Goal: Task Accomplishment & Management: Use online tool/utility

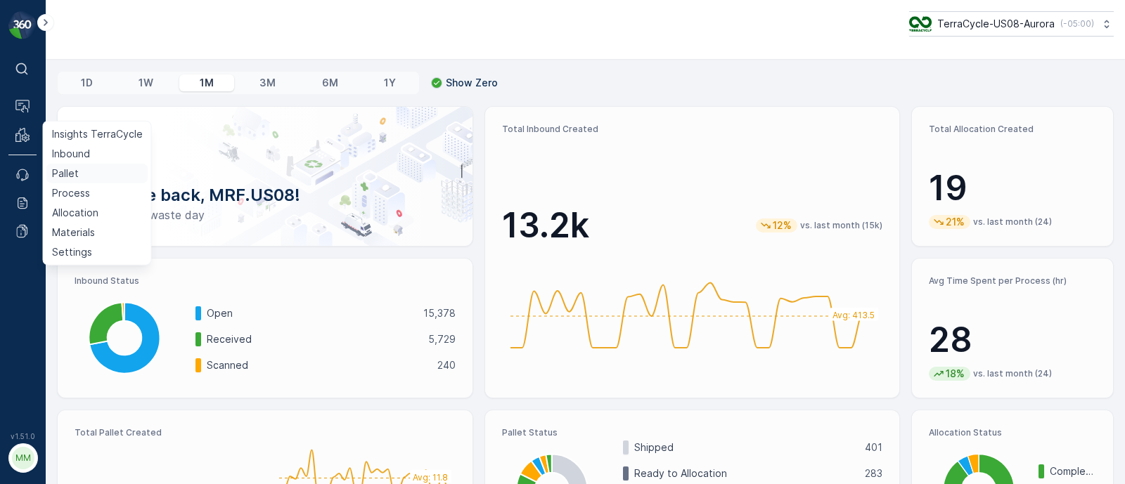
click at [74, 178] on p "Pallet" at bounding box center [65, 174] width 27 height 14
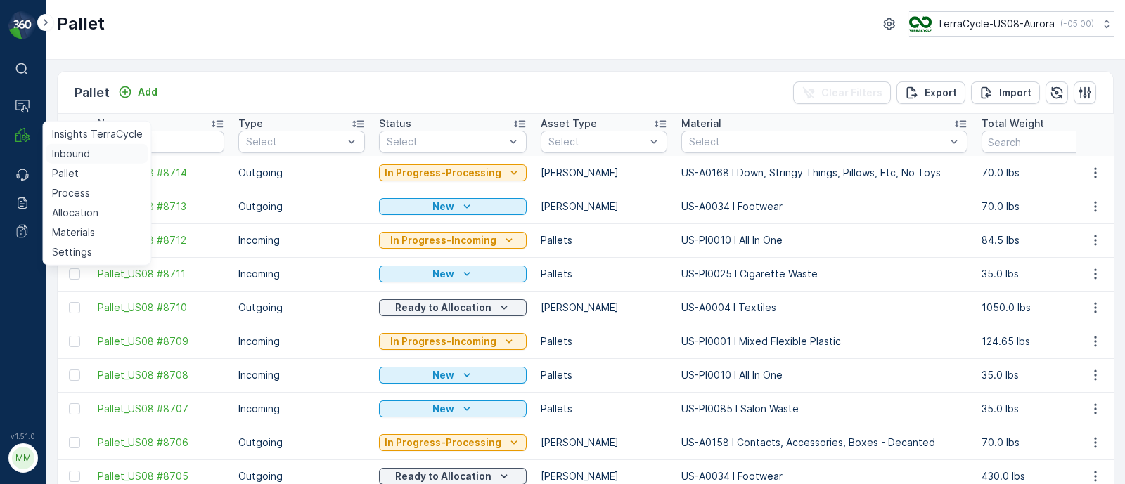
click at [69, 150] on p "Inbound" at bounding box center [71, 154] width 38 height 14
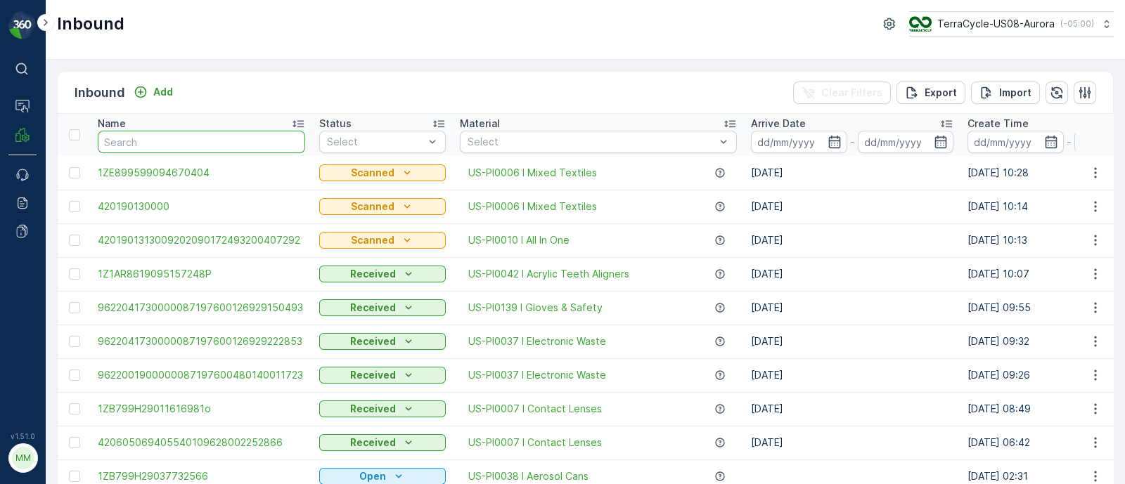
click at [160, 141] on input "text" at bounding box center [201, 142] width 207 height 22
click at [148, 141] on input "text" at bounding box center [201, 142] width 207 height 22
type input "75870789"
click at [208, 137] on input "75870789" at bounding box center [201, 142] width 207 height 22
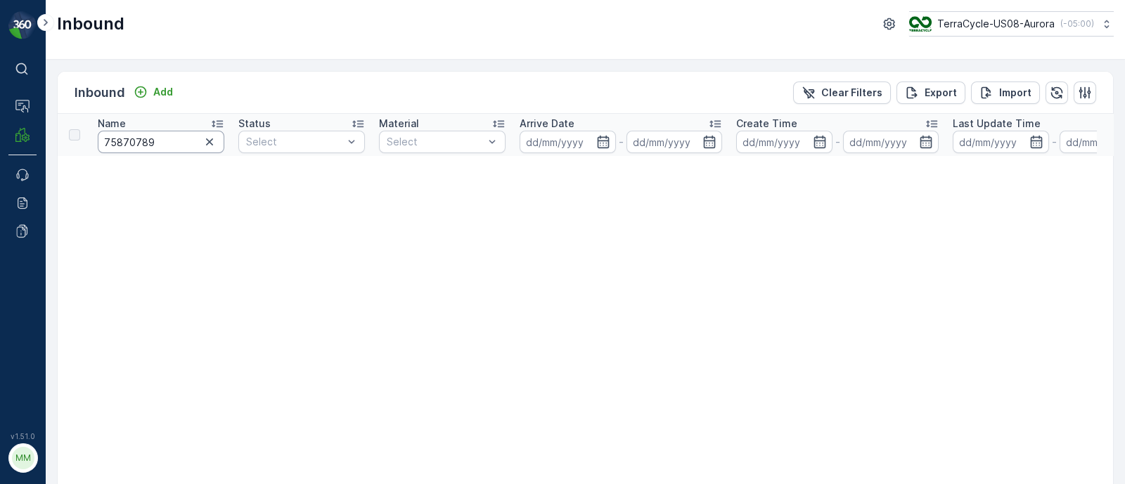
click at [164, 143] on input "75870789" at bounding box center [161, 142] width 127 height 22
type input "758707893146"
click at [148, 142] on input "758707893146" at bounding box center [161, 142] width 127 height 22
drag, startPoint x: 126, startPoint y: 141, endPoint x: 84, endPoint y: 142, distance: 41.5
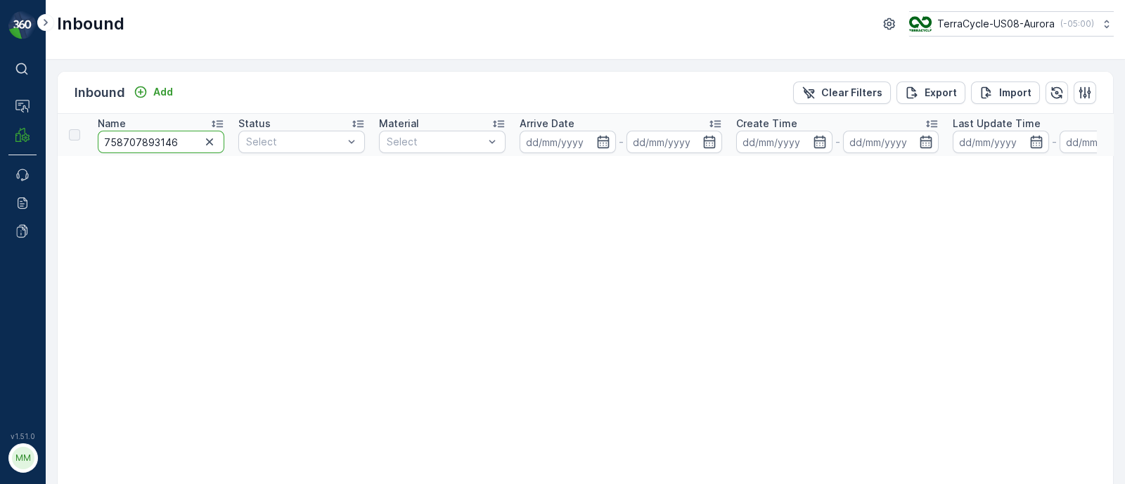
type input "07893146"
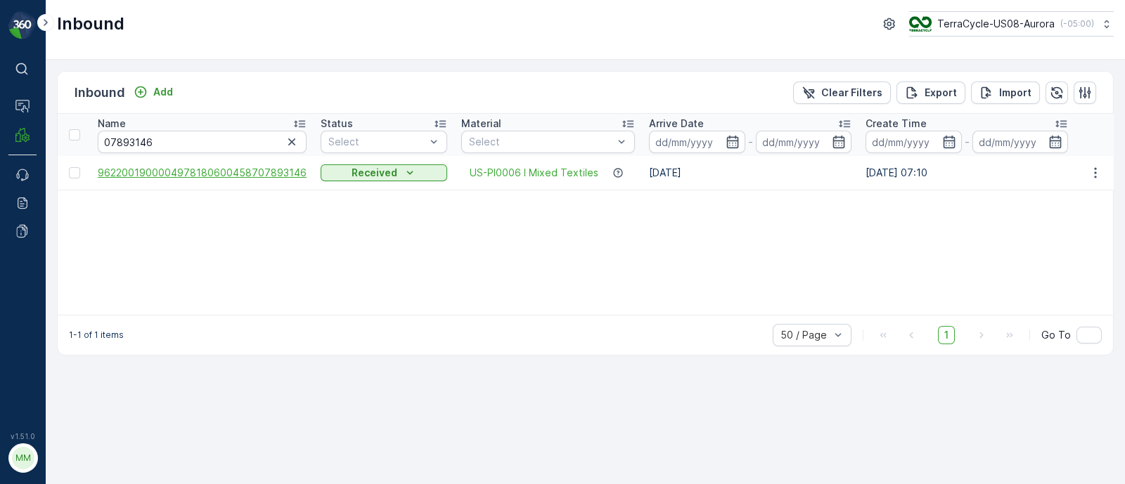
click at [264, 171] on span "9622001900004978180600458707893146" at bounding box center [202, 173] width 209 height 14
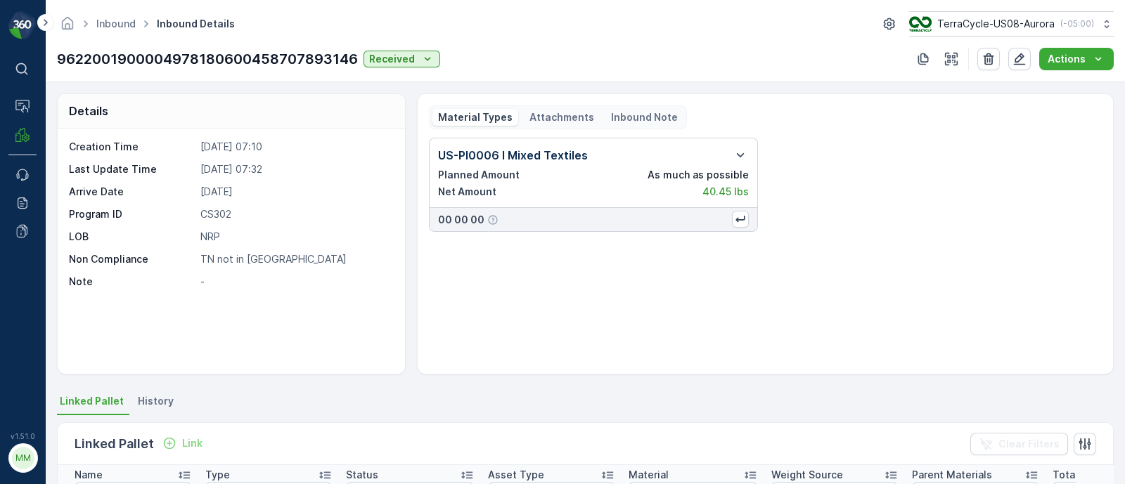
click at [563, 119] on p "Attachments" at bounding box center [561, 117] width 65 height 14
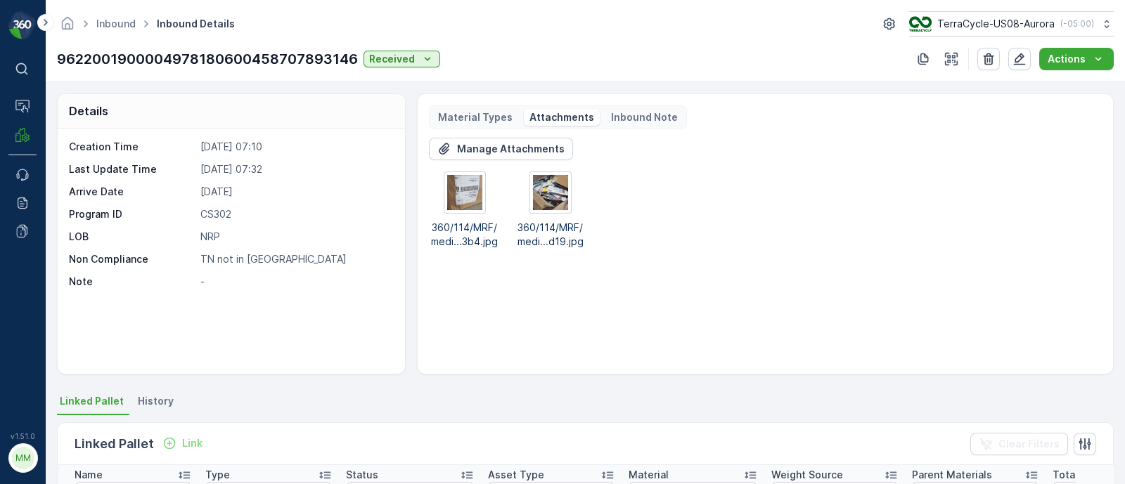
click at [200, 280] on p "-" at bounding box center [294, 282] width 189 height 14
click at [1011, 58] on button "button" at bounding box center [1019, 59] width 22 height 22
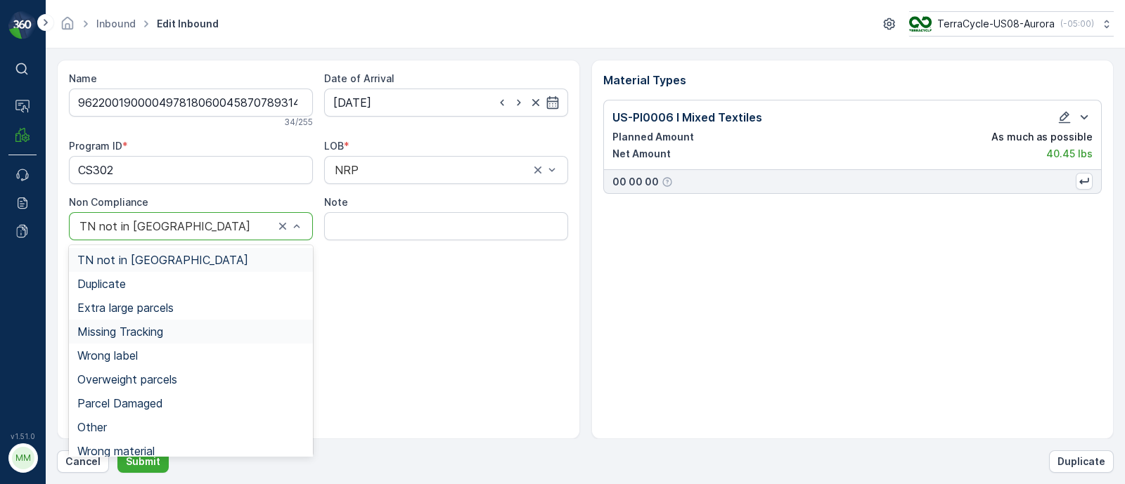
scroll to position [10, 0]
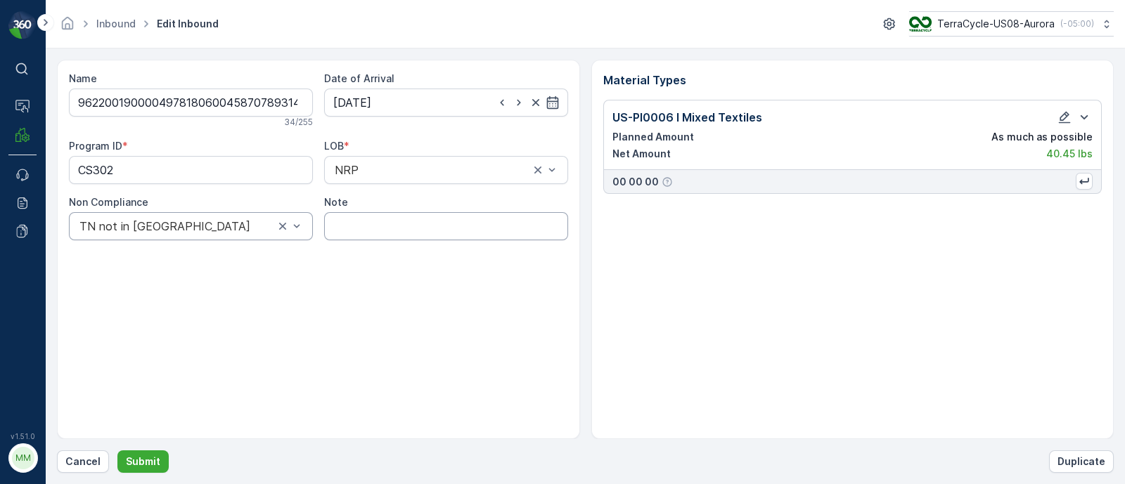
click at [331, 226] on input "Note" at bounding box center [446, 226] width 244 height 28
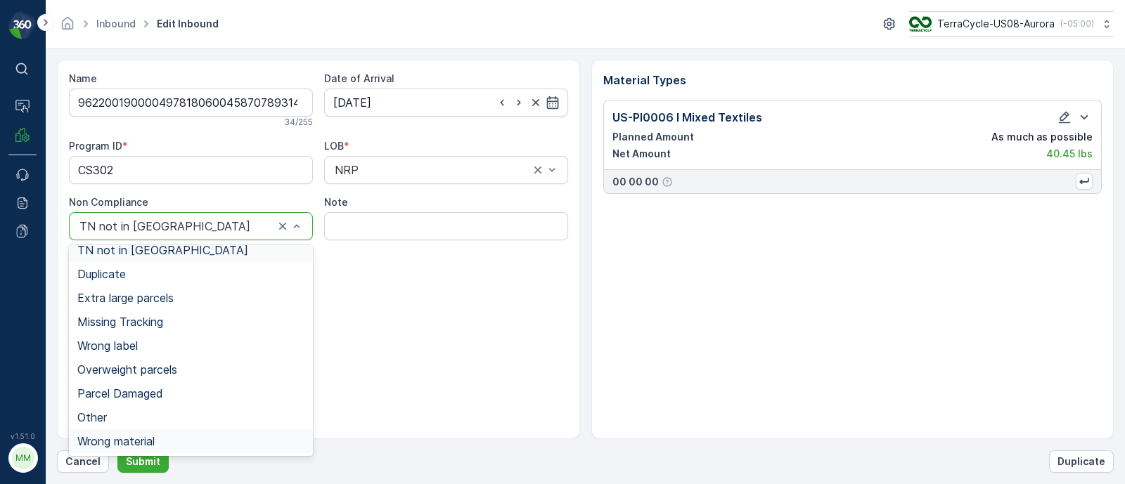
click at [148, 438] on span "Wrong material" at bounding box center [115, 441] width 77 height 13
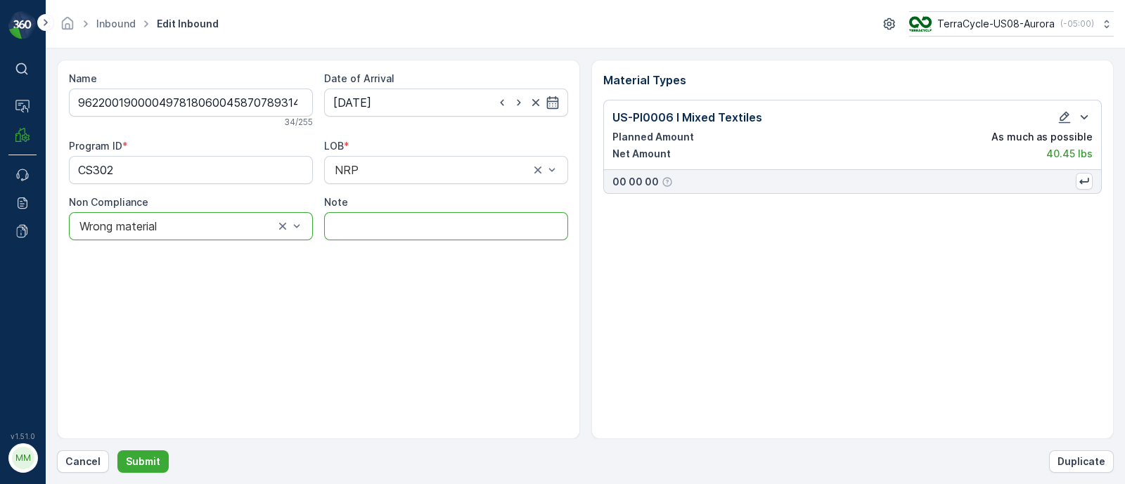
click at [354, 230] on input "Note" at bounding box center [446, 226] width 244 height 28
type input "(Also was TN not in Evreka)"
click at [140, 463] on p "Submit" at bounding box center [143, 462] width 34 height 14
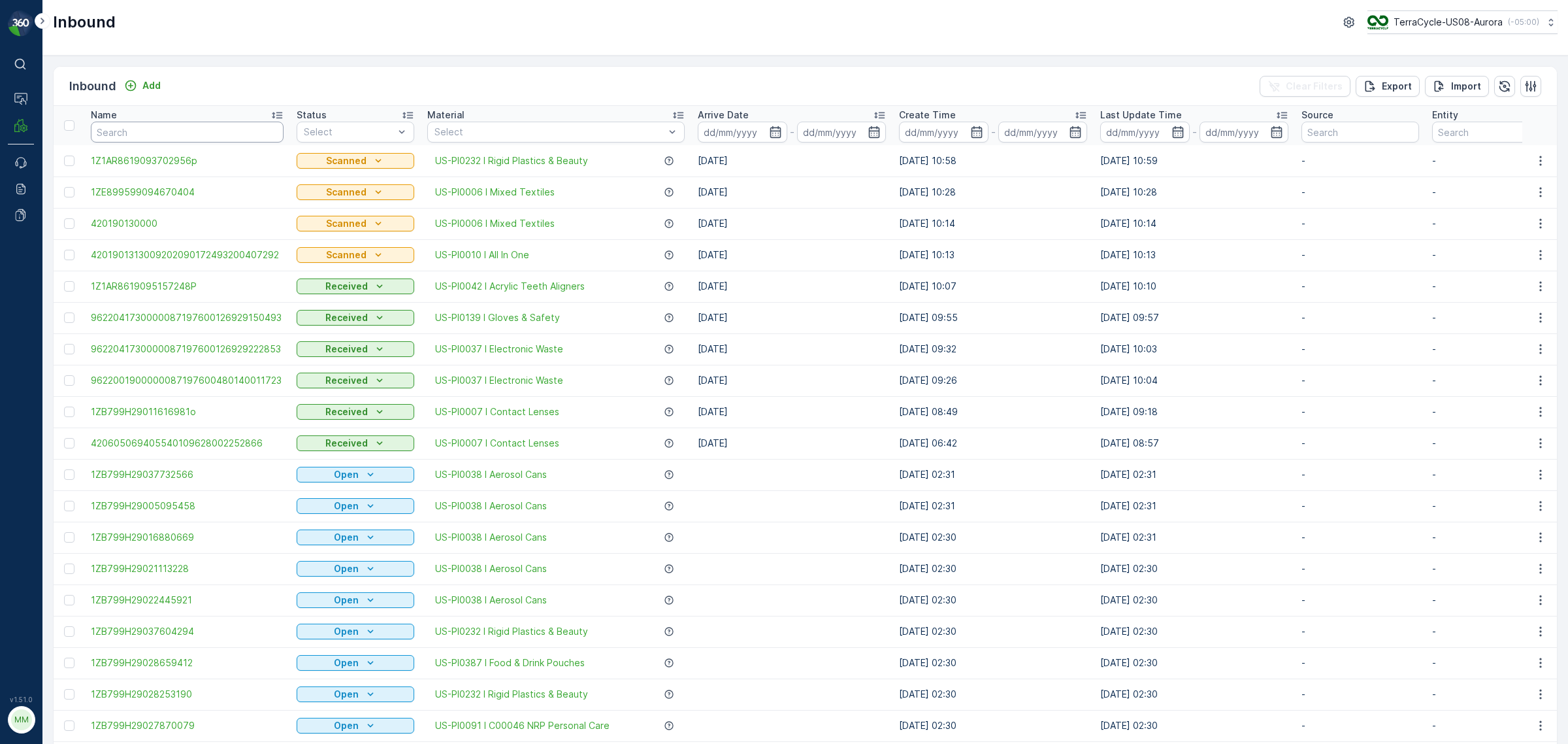
click at [113, 134] on input "text" at bounding box center [187, 132] width 192 height 20
click at [75, 157] on link "Pallet" at bounding box center [89, 162] width 95 height 19
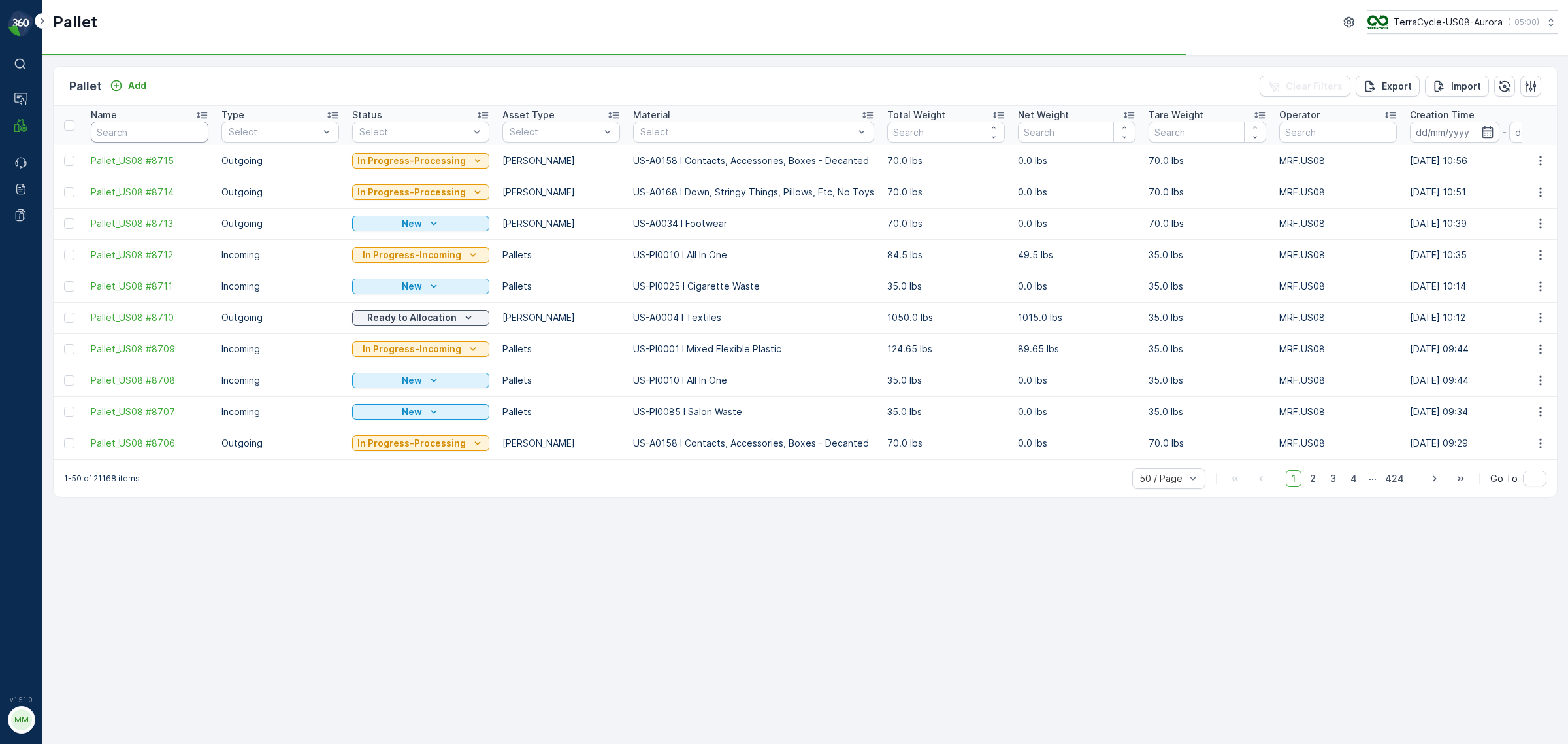
click at [142, 126] on input "text" at bounding box center [150, 132] width 118 height 20
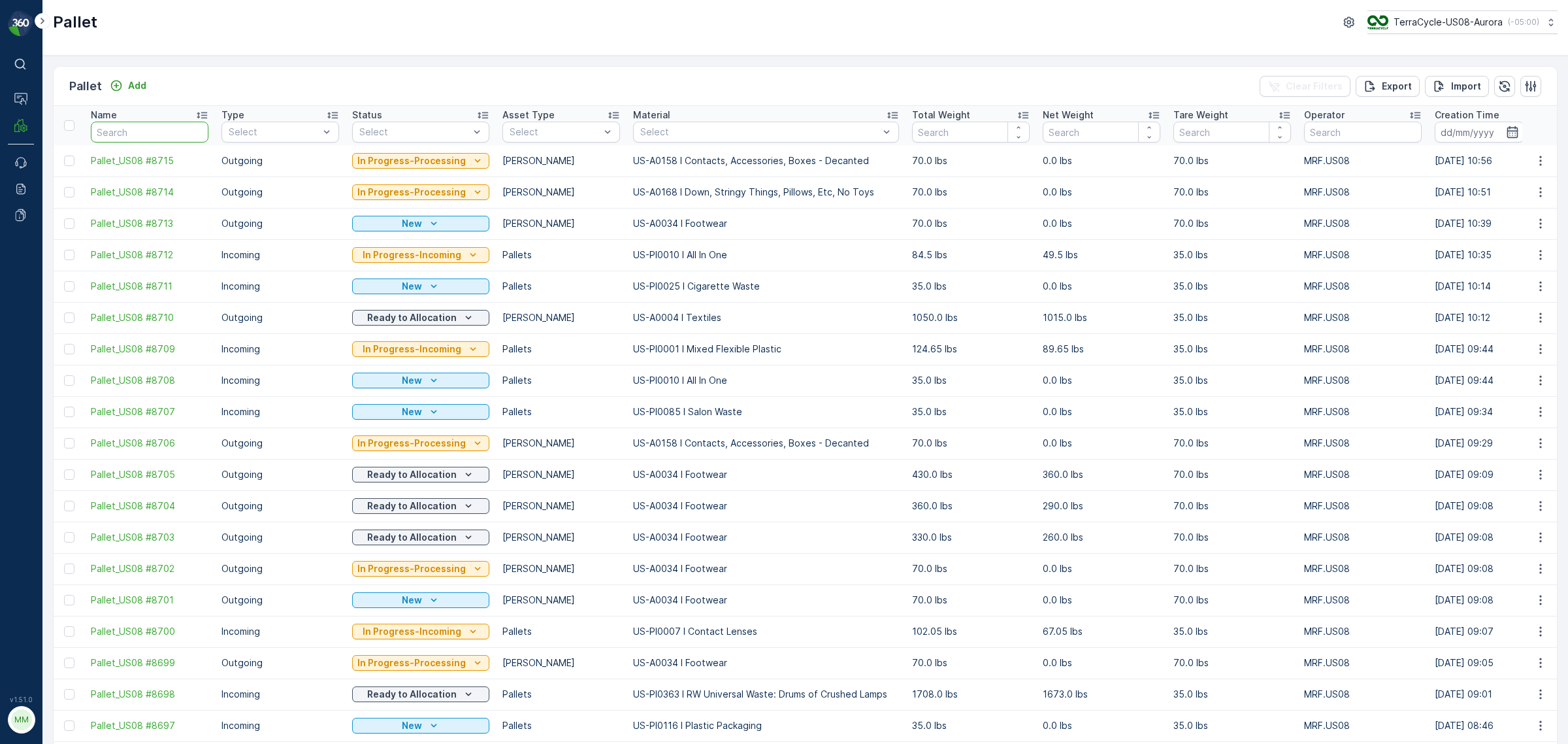
click at [164, 123] on input "text" at bounding box center [150, 132] width 118 height 20
type input "sc7673"
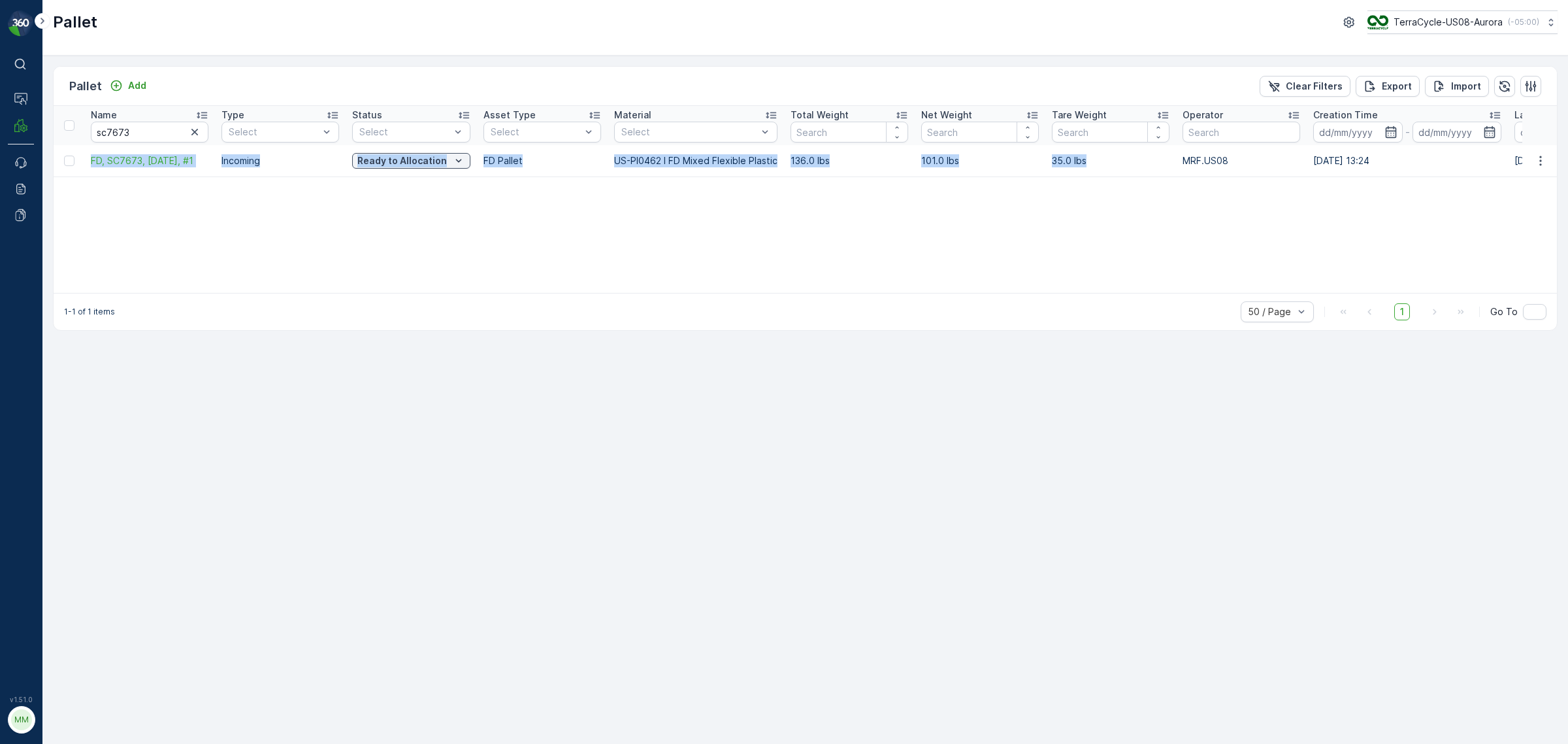
drag, startPoint x: 85, startPoint y: 160, endPoint x: 1088, endPoint y: 157, distance: 1003.0
click at [1045, 157] on tr "FD, SC7673, 09/12/25, #1 Incoming Ready to Allocation FD Pallet US-PI0462 I FD …" at bounding box center [1226, 161] width 2344 height 32
copy tr "FD, SC7673, 09/12/25, #1 Incoming Ready to Allocation FD Pallet US-PI0462 I FD …"
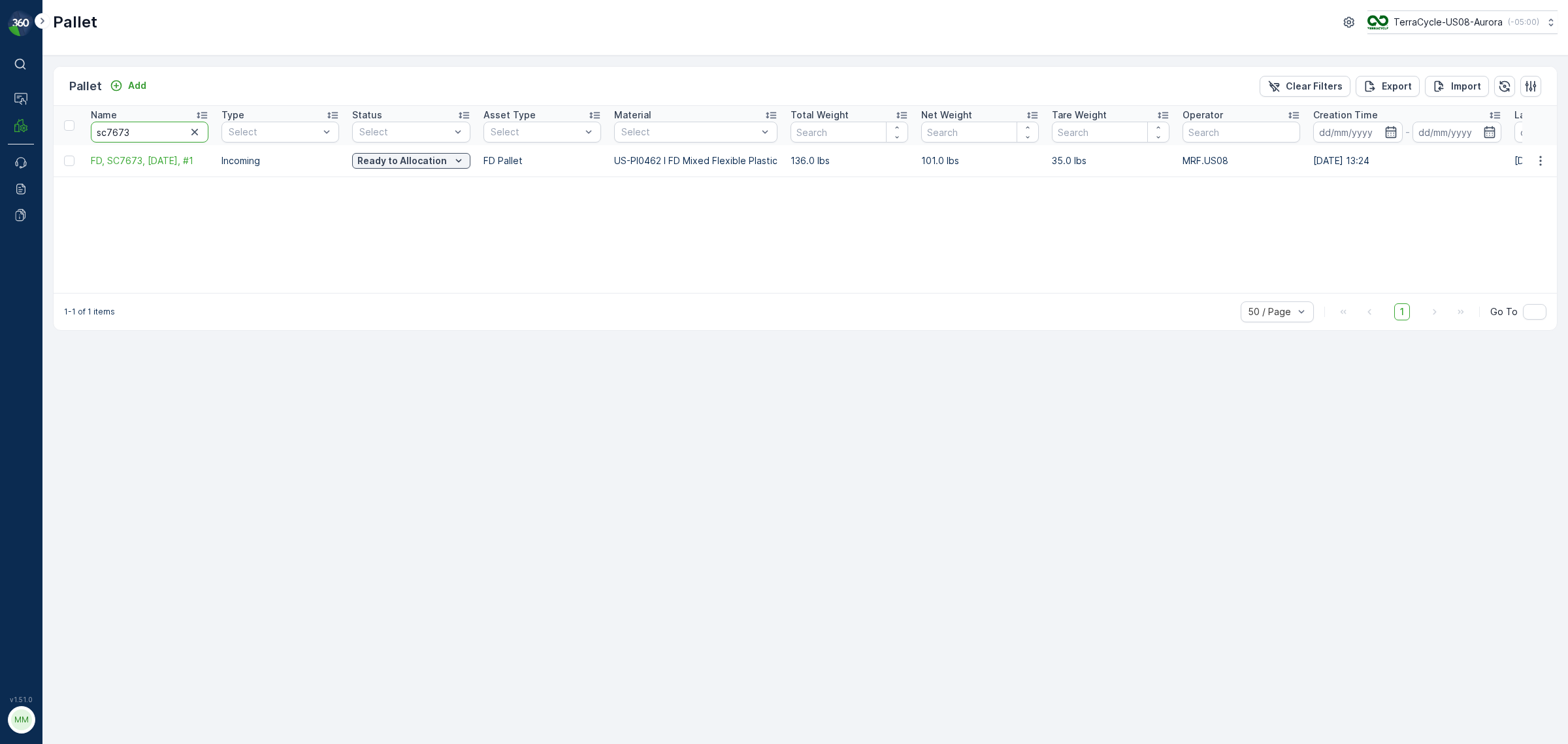
drag, startPoint x: 161, startPoint y: 129, endPoint x: 95, endPoint y: 128, distance: 66.0
click at [95, 128] on input "sc7673" at bounding box center [150, 132] width 118 height 20
click at [141, 126] on input "sc7673" at bounding box center [150, 132] width 118 height 20
drag, startPoint x: 140, startPoint y: 128, endPoint x: 47, endPoint y: 125, distance: 93.0
click at [47, 125] on div "Pallet Add Clear Filters Export Import Name sc7673 Type Select Status Select As…" at bounding box center [805, 400] width 1525 height 688
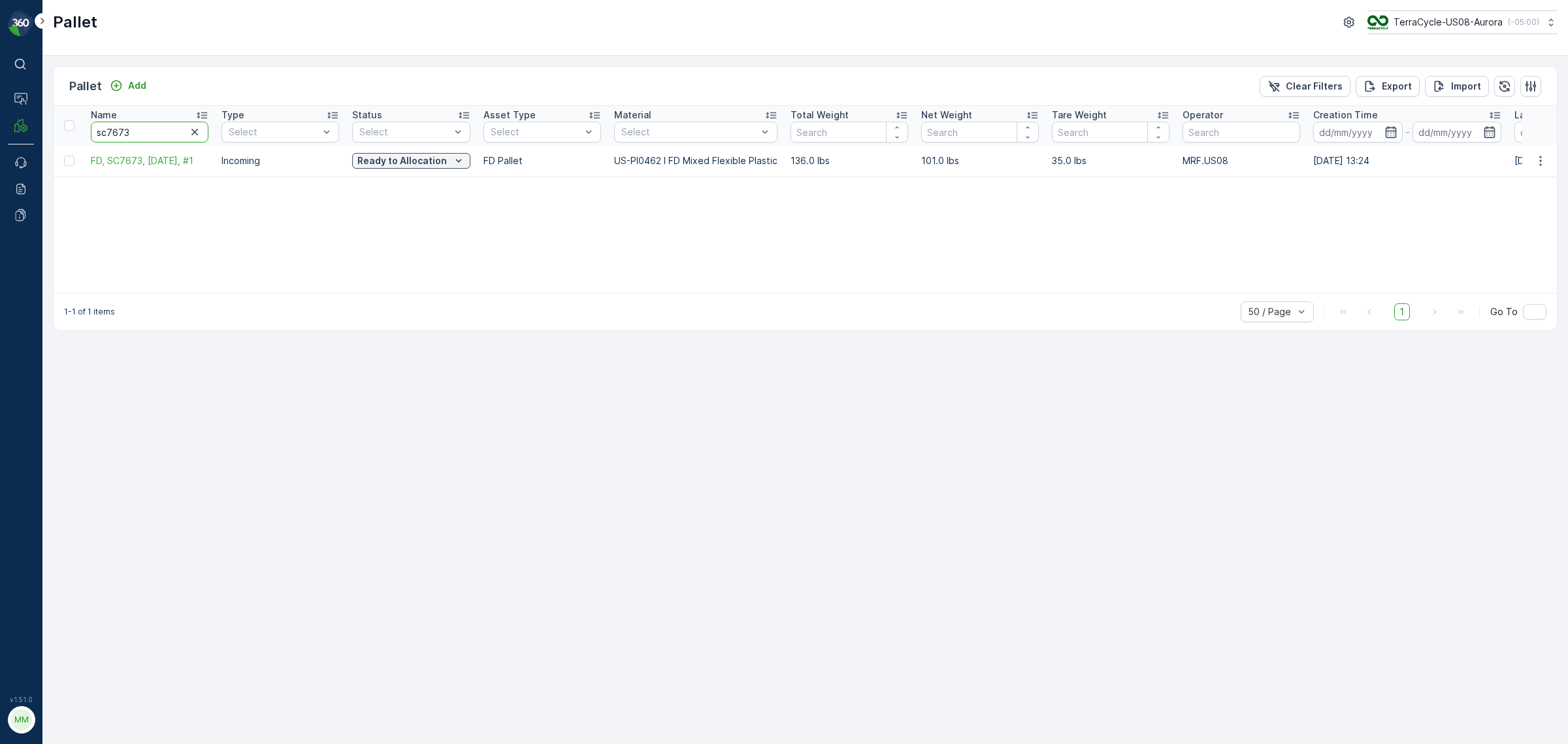
paste input "SC7834"
type input "SC7834"
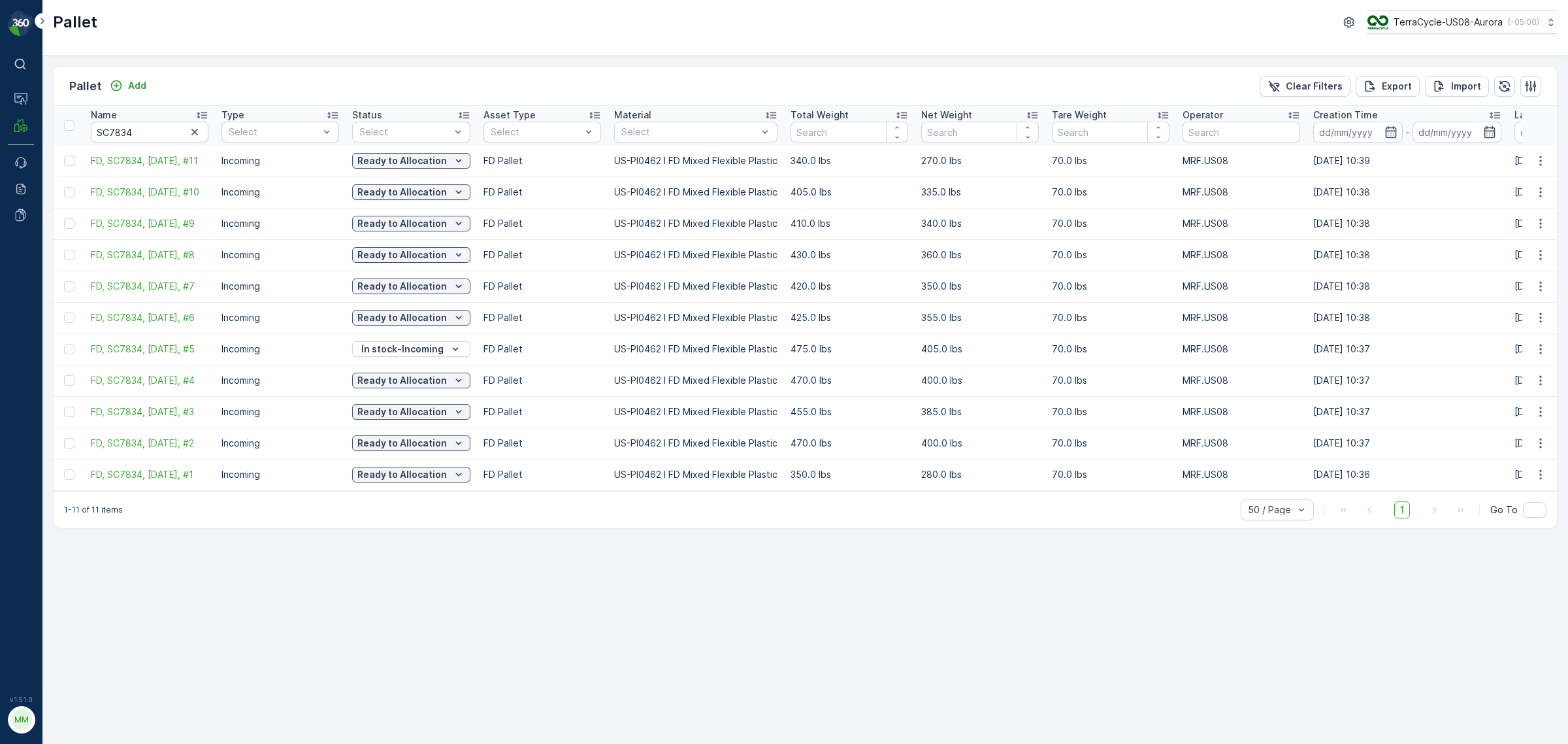
drag, startPoint x: 84, startPoint y: 158, endPoint x: 1442, endPoint y: 472, distance: 1393.8
click at [1045, 450] on tbody "FD, SC7834, 9/19/25, #11 Incoming Ready to Allocation FD Pallet US-PI0462 I FD …" at bounding box center [1226, 317] width 2344 height 345
copy tbody "FD, SC7834, 9/19/25, #11 Incoming Ready to Allocation FD Pallet US-PI0462 I FD …"
click at [393, 348] on p "In stock-Incoming" at bounding box center [402, 349] width 83 height 13
click at [379, 450] on span "Ready to Allocation" at bounding box center [402, 515] width 86 height 13
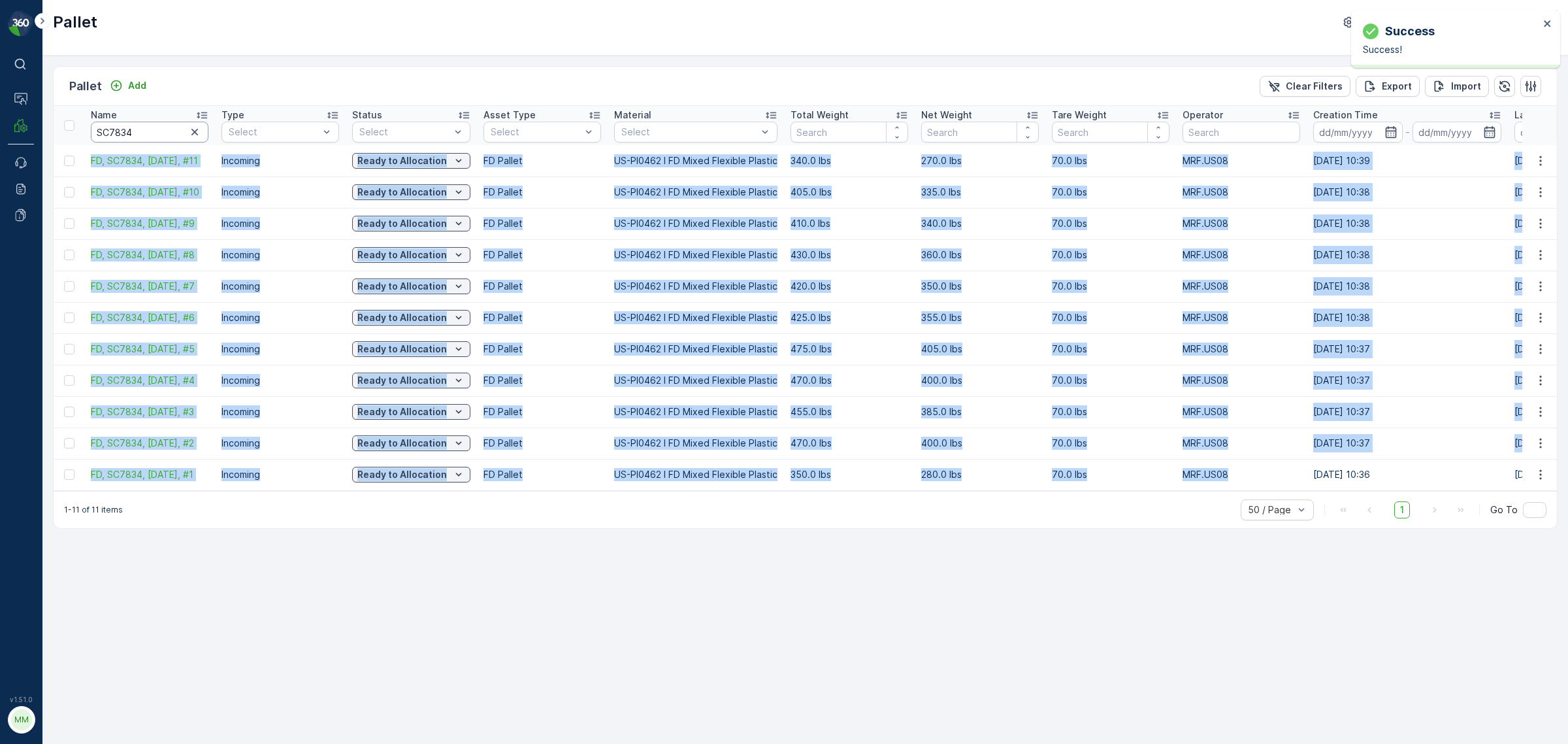
click at [149, 132] on input "SC7834" at bounding box center [150, 132] width 118 height 20
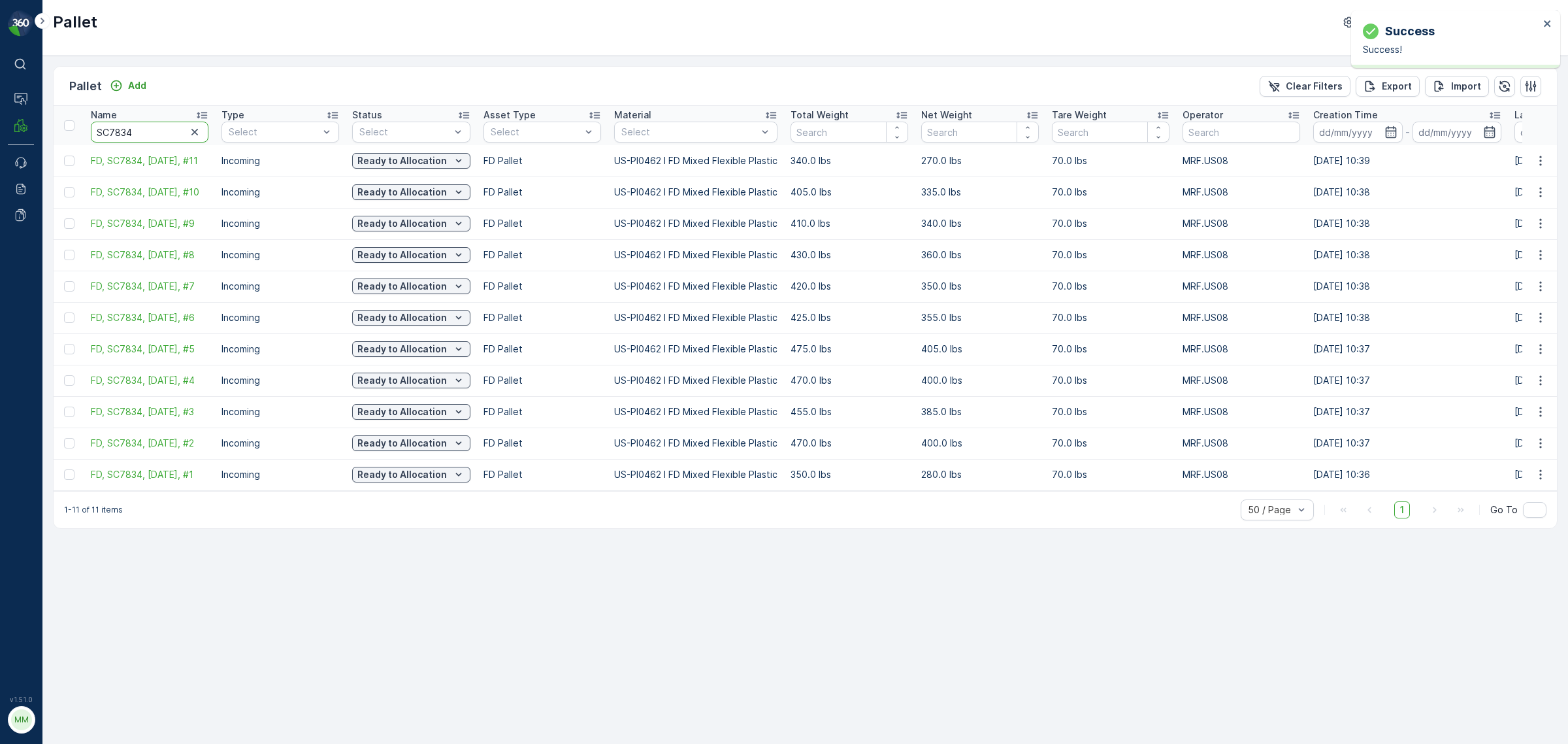
drag, startPoint x: 152, startPoint y: 131, endPoint x: 62, endPoint y: 133, distance: 90.0
click at [63, 133] on tr "Name SC7834 Type Select Status Select Asset Type Select Material Select Total W…" at bounding box center [1226, 126] width 2344 height 39
paste input "69"
type input "SC7694"
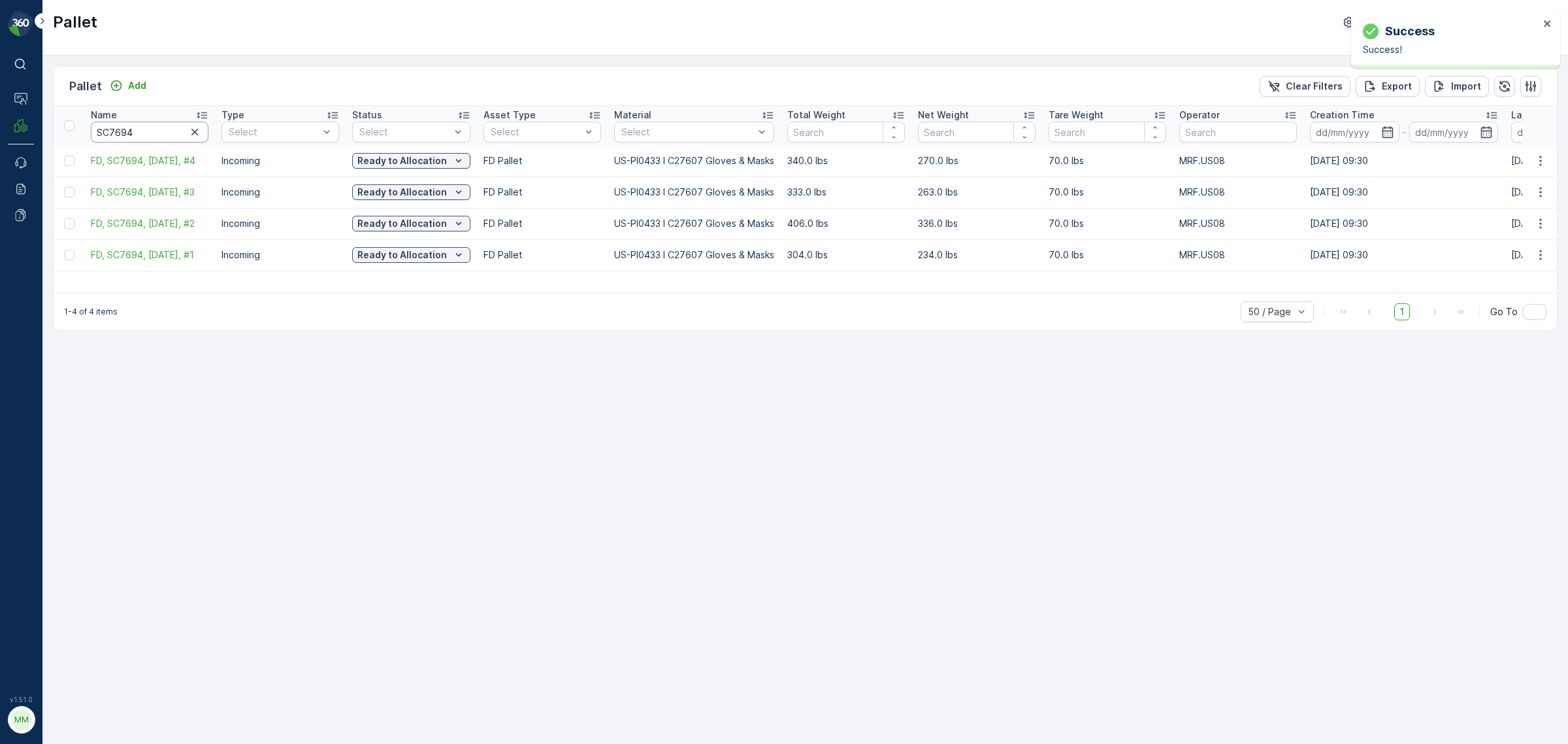
click at [151, 135] on input "SC7694" at bounding box center [150, 132] width 118 height 20
drag, startPoint x: 141, startPoint y: 133, endPoint x: 90, endPoint y: 129, distance: 51.2
click at [91, 129] on input "SC7694" at bounding box center [150, 132] width 118 height 20
drag, startPoint x: 89, startPoint y: 161, endPoint x: 1396, endPoint y: 253, distance: 1310.2
click at [1045, 253] on tbody "FD, SC7694, 09/16/25, #4 Incoming Ready to Allocation FD Pallet US-PI0433 I C27…" at bounding box center [1224, 207] width 2340 height 126
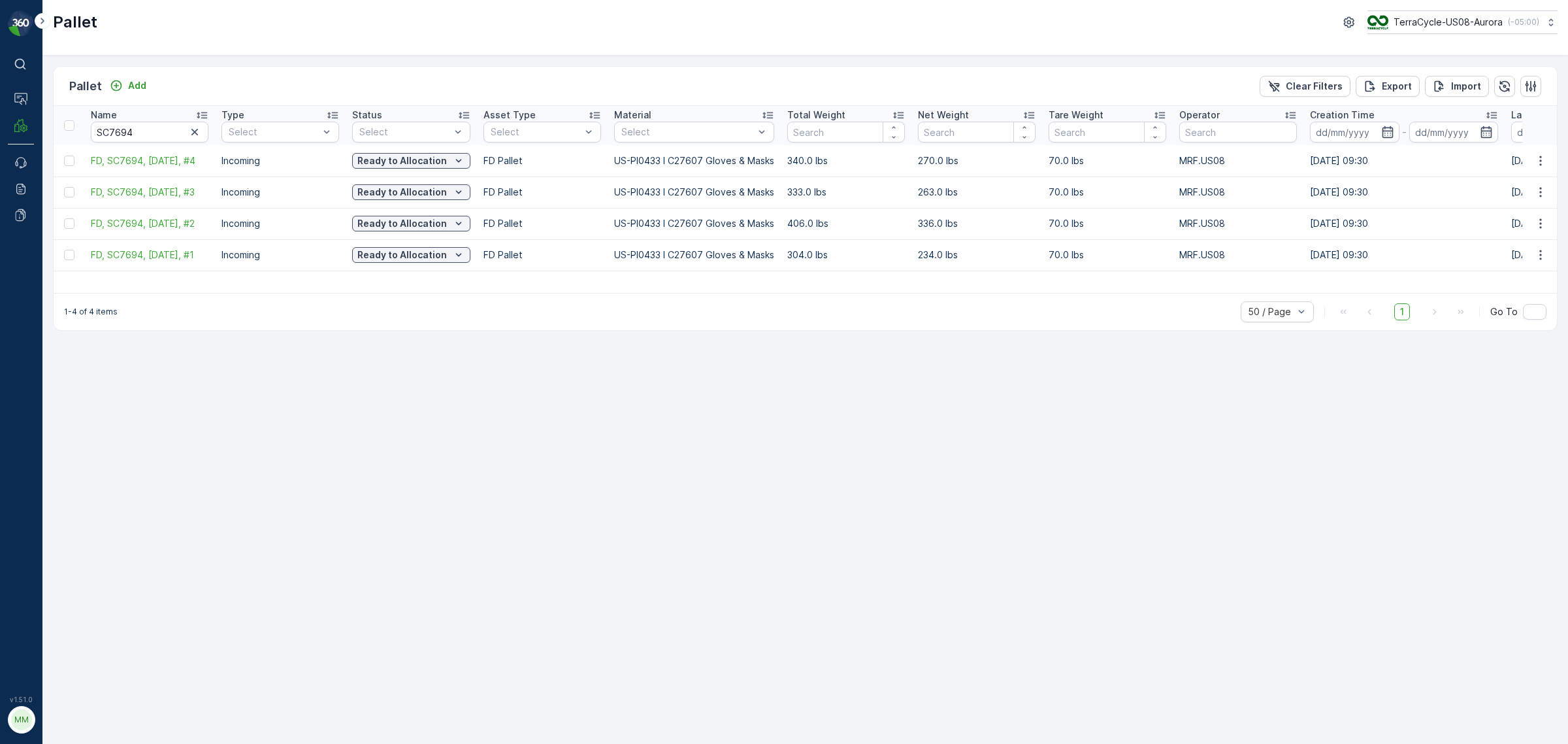
copy tbody "FD, SC7694, 09/16/25, #4 Incoming Ready to Allocation FD Pallet US-PI0433 I C27…"
drag, startPoint x: 142, startPoint y: 126, endPoint x: 78, endPoint y: 126, distance: 64.0
click at [78, 126] on tr "Name SC7694 Type Select Status Select Asset Type Select Material Select Total W…" at bounding box center [1224, 126] width 2340 height 39
paste input "TC5400"
type input "TC5400"
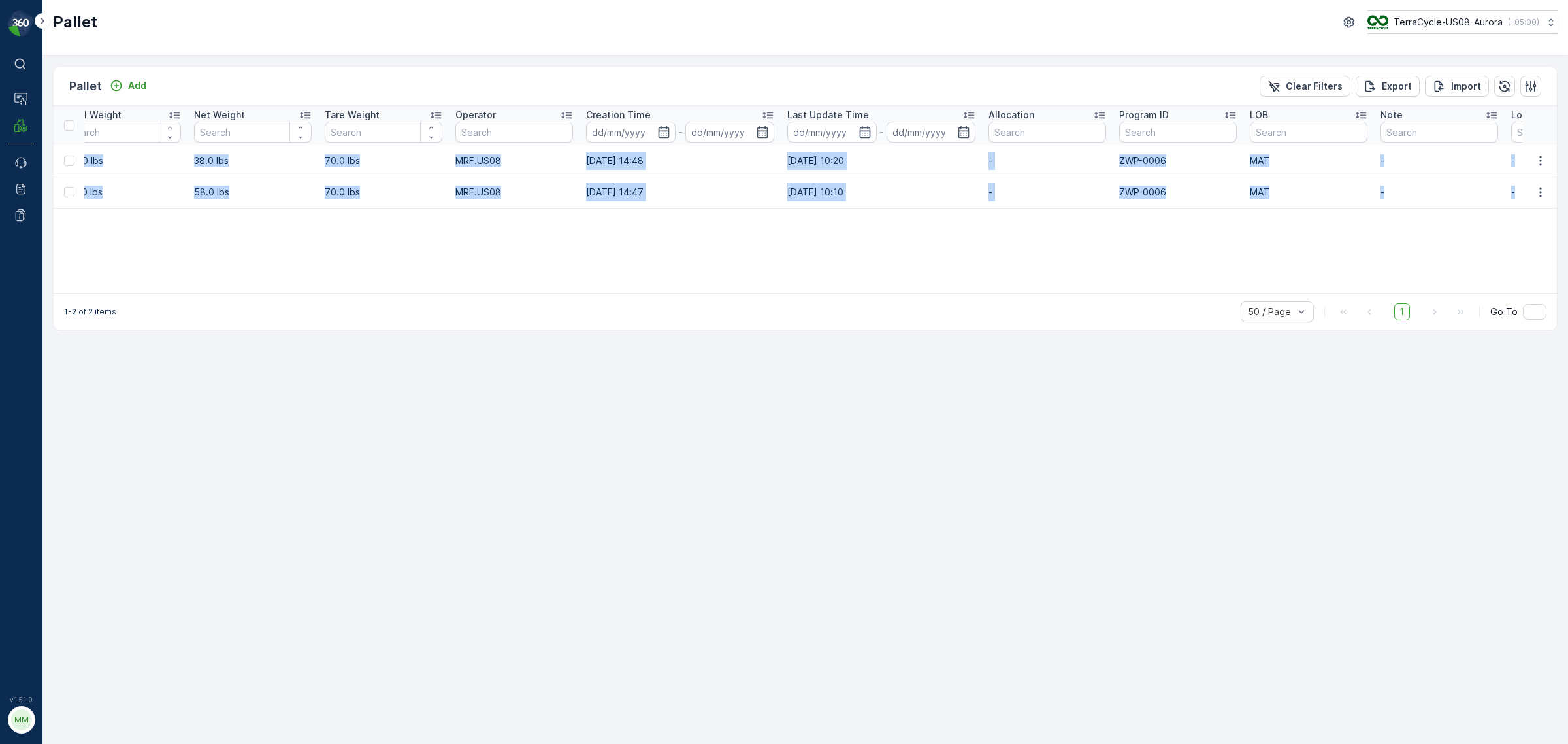
scroll to position [0, 933]
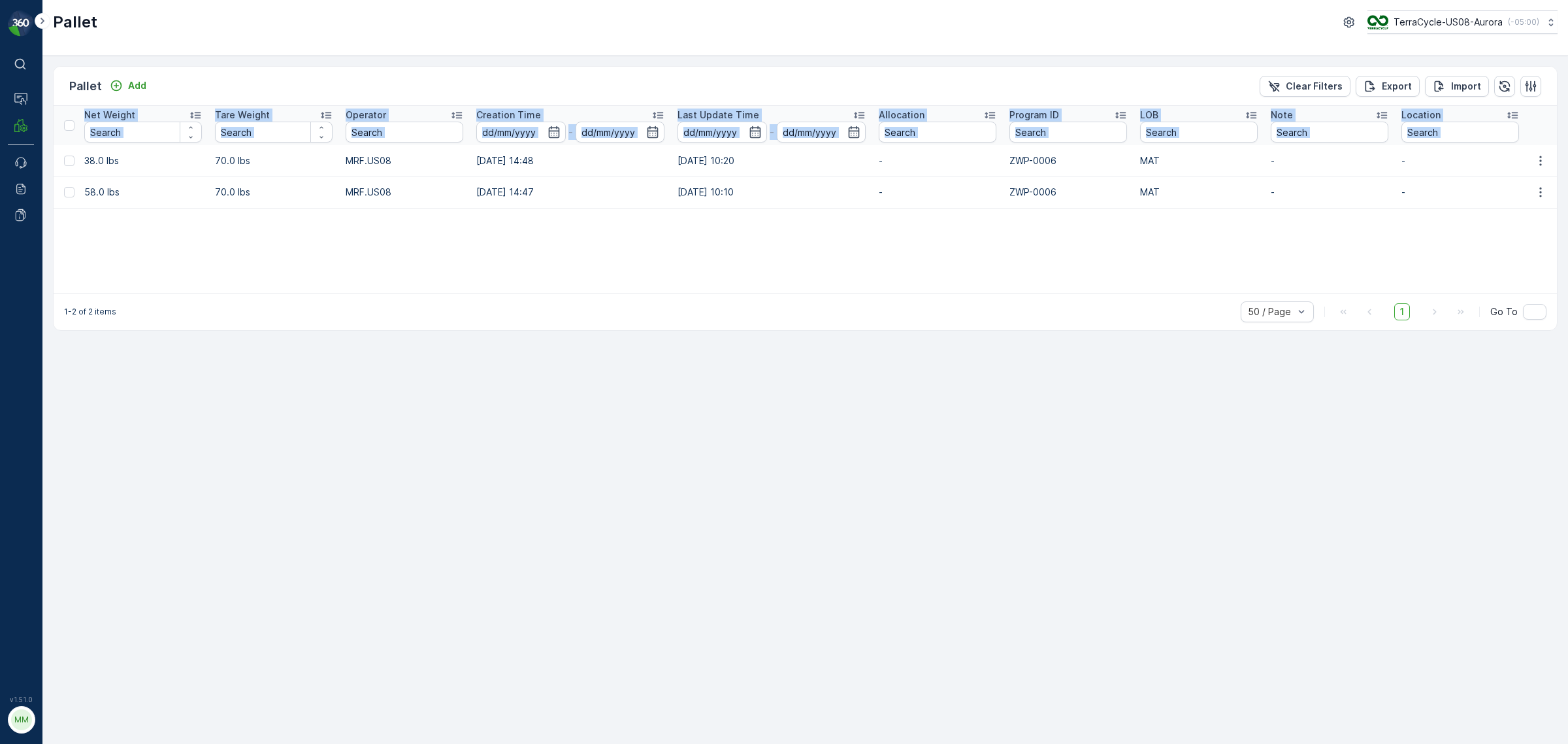
drag, startPoint x: 86, startPoint y: 158, endPoint x: 1567, endPoint y: 201, distance: 1481.6
click at [1045, 201] on div "Pallet Add Clear Filters Export Import Name TC5400 Type Select Status Select As…" at bounding box center [805, 400] width 1525 height 688
copy table "Name Type Select Status Select Asset Type Select Material Select Total Weight N…"
click at [120, 204] on td "58.0 lbs" at bounding box center [143, 193] width 131 height 32
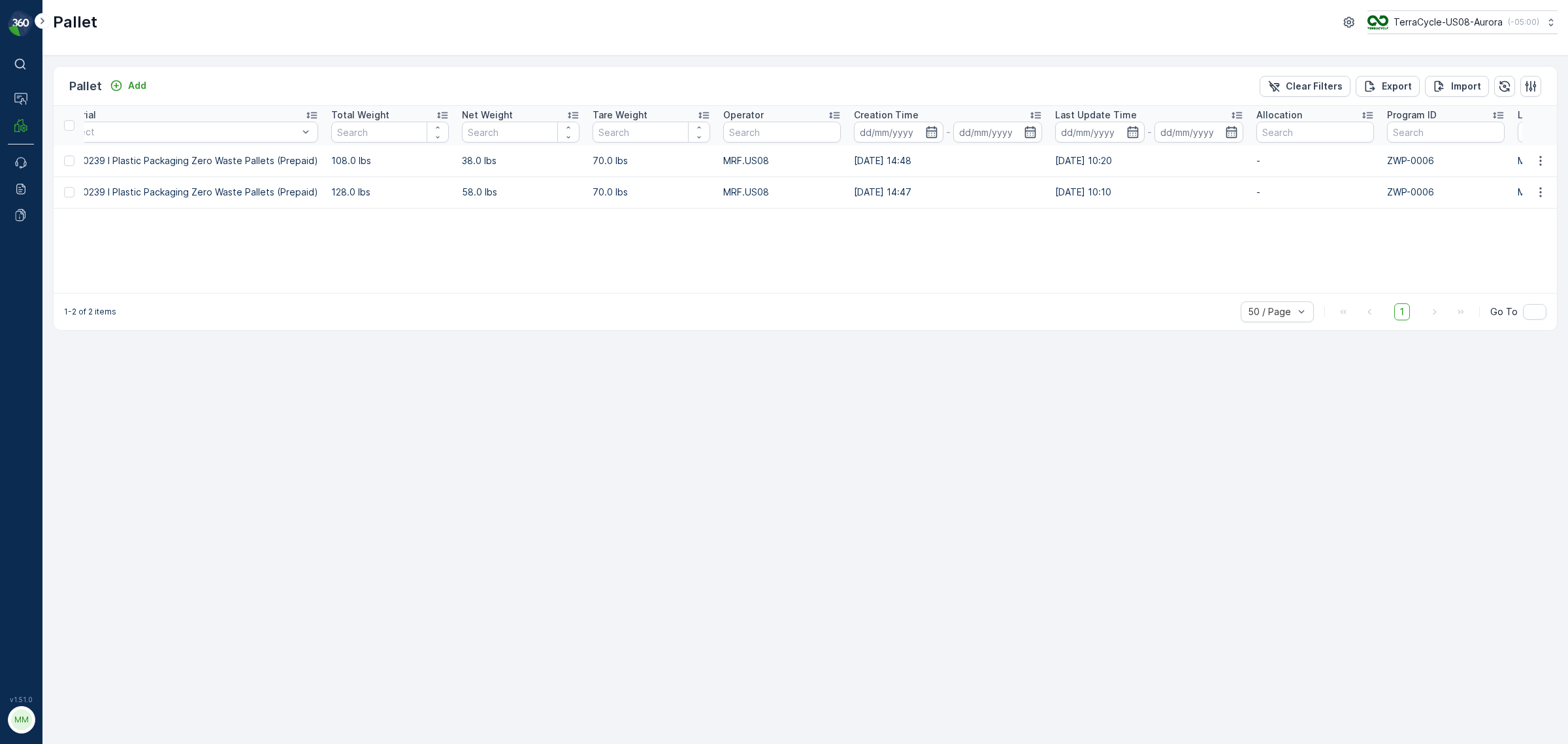
scroll to position [0, 0]
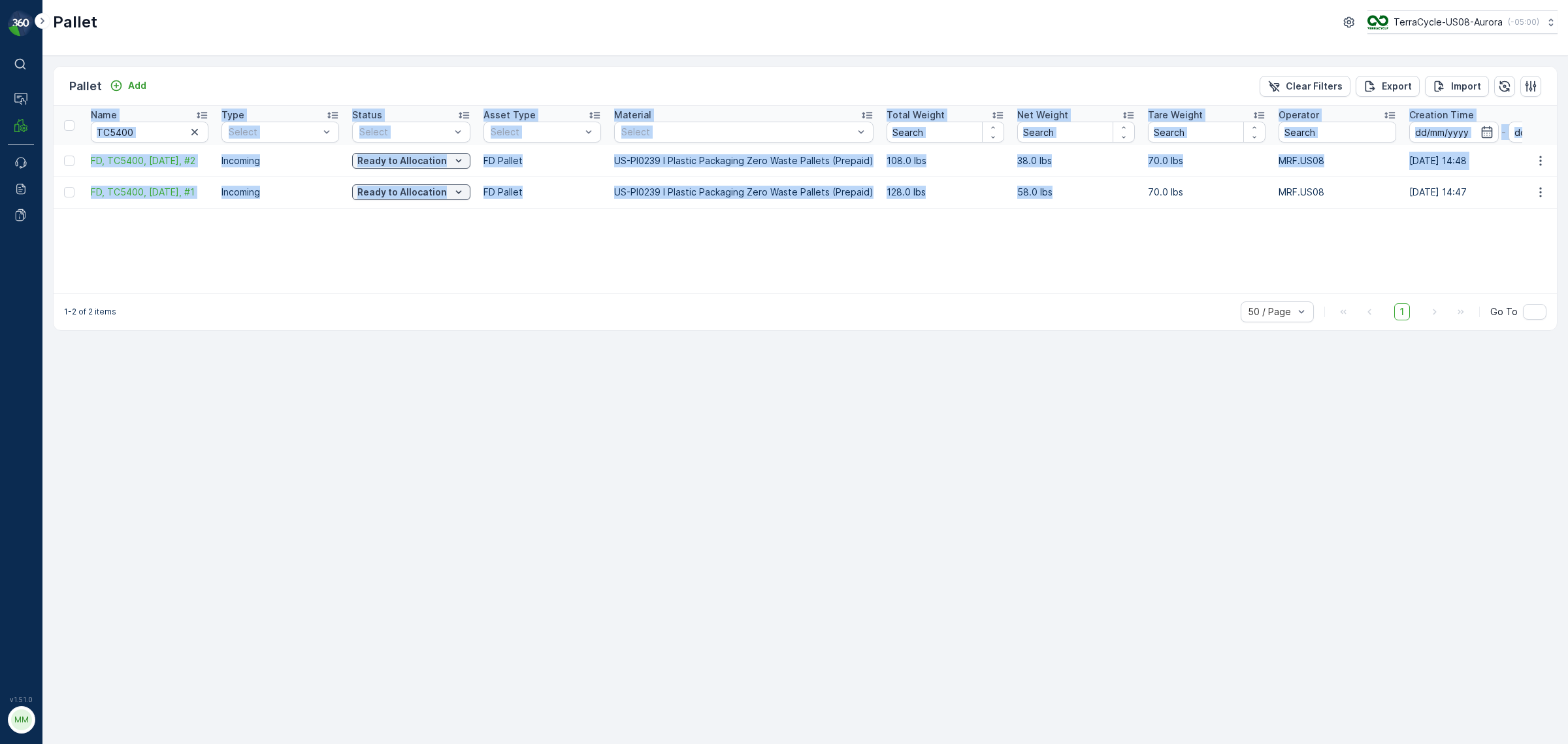
drag, startPoint x: 122, startPoint y: 197, endPoint x: -38, endPoint y: 179, distance: 161.0
click at [0, 179] on html "⌘B Operations MRF Events Reports Documents v 1.51.0 MM MRF.US08 Pallet TerraCyc…" at bounding box center [784, 372] width 1568 height 744
click at [149, 132] on input "TC5400" at bounding box center [150, 132] width 118 height 20
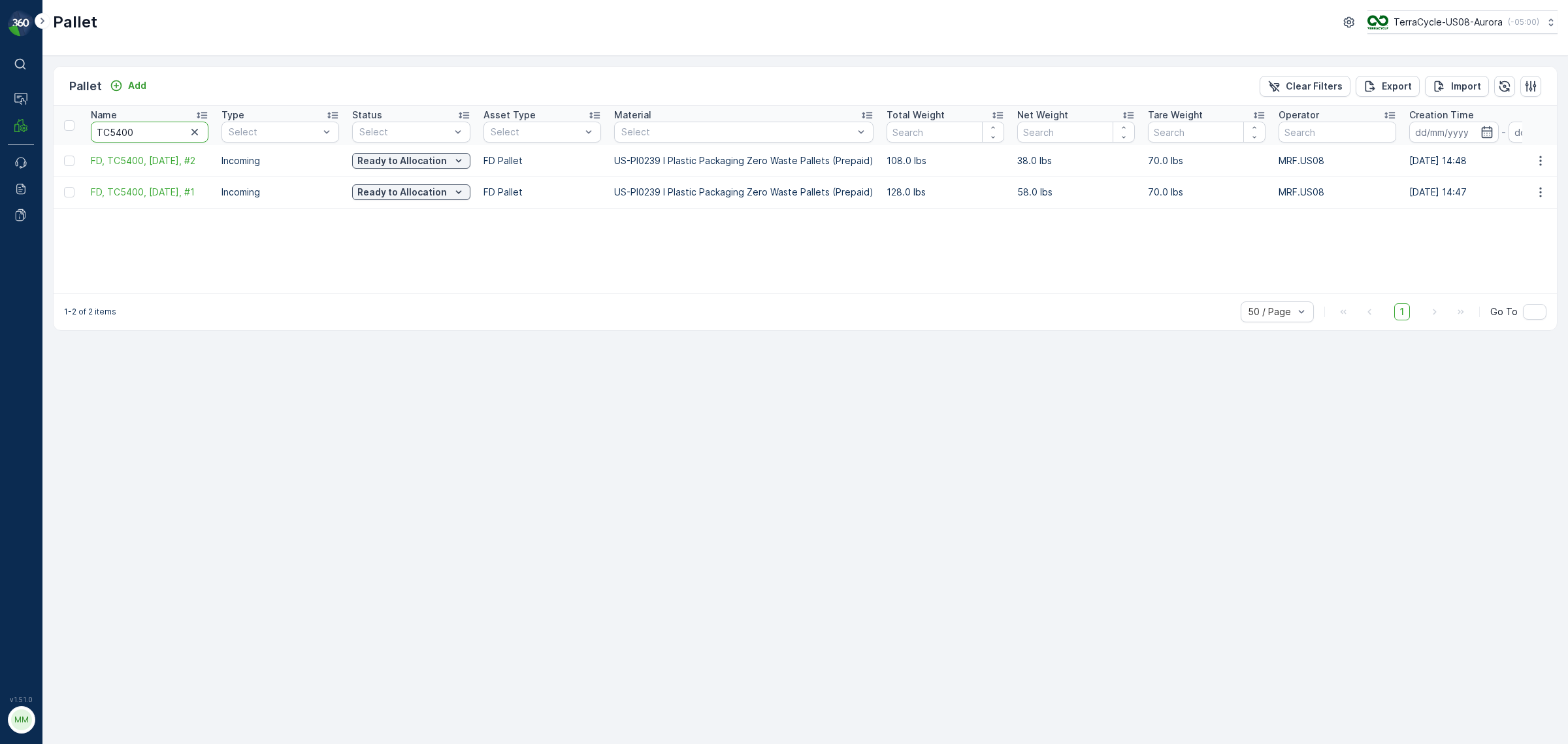
click at [37, 126] on div "⌘B Operations MRF Events Reports Documents v 1.51.0 MM MRF.US08 Pallet TerraCyc…" at bounding box center [784, 372] width 1568 height 744
paste input "SC7864"
type input "SC7864"
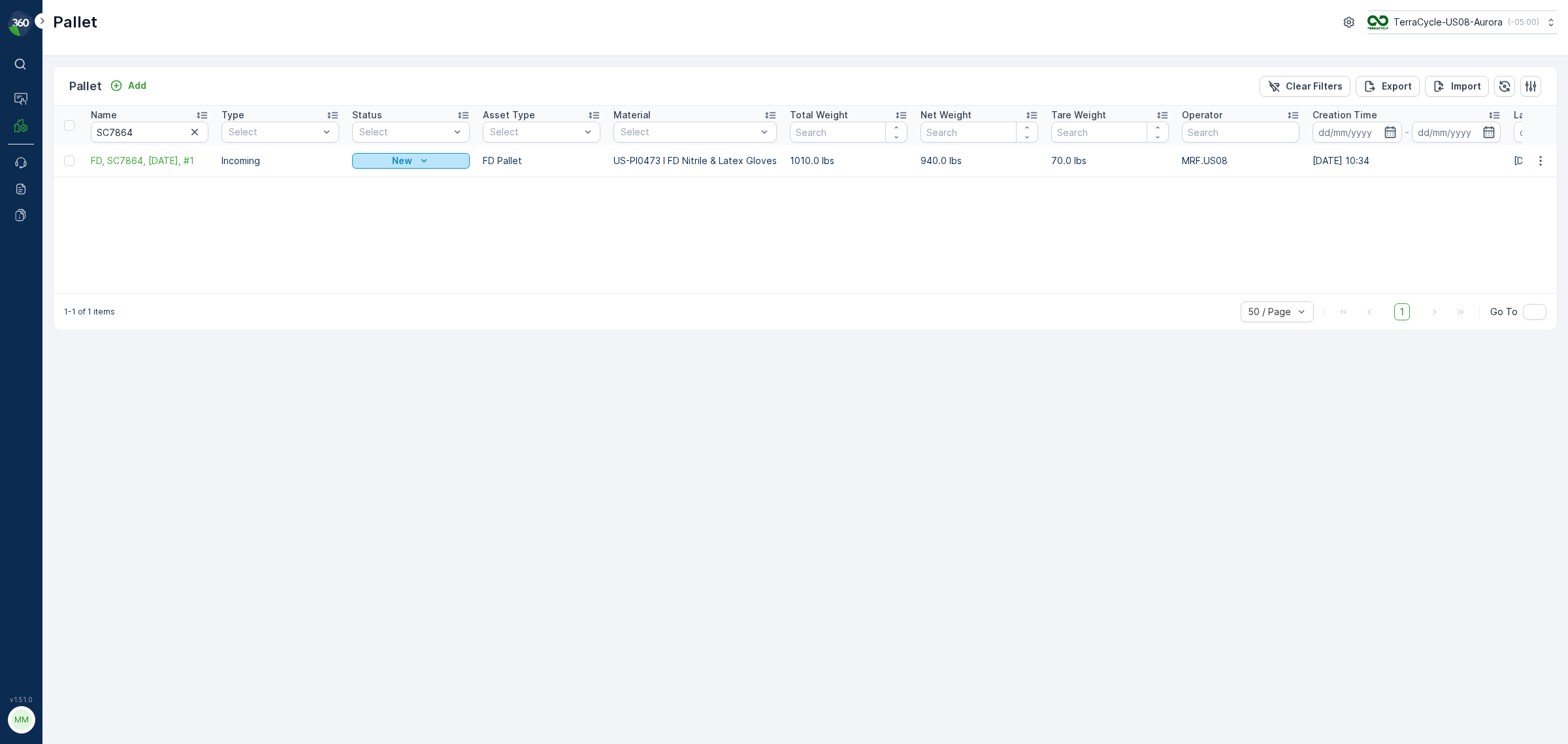
click at [392, 155] on p "New" at bounding box center [402, 161] width 20 height 13
click at [386, 194] on span "In Progress-Incoming" at bounding box center [405, 198] width 91 height 13
click at [392, 162] on p "New" at bounding box center [402, 161] width 20 height 13
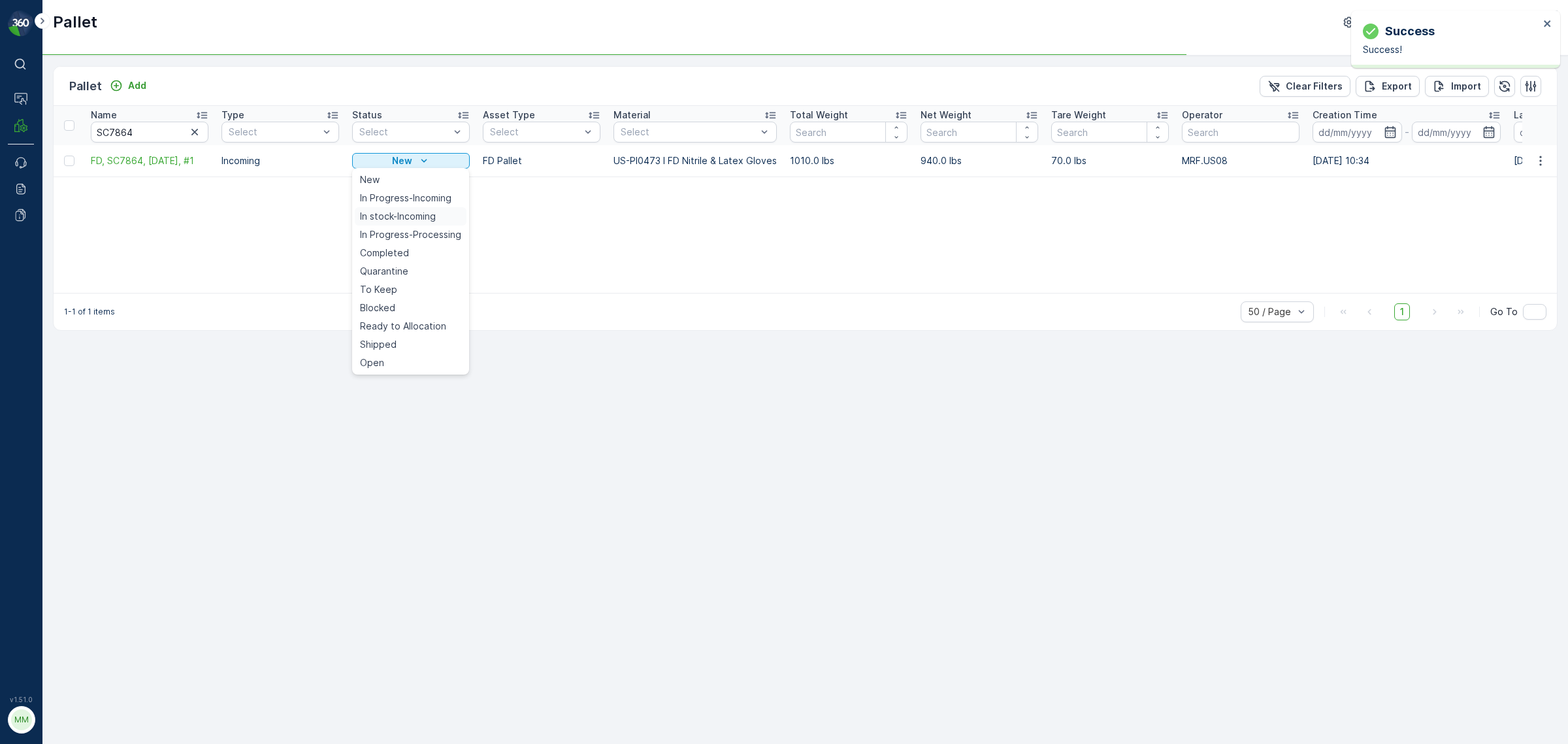
click at [394, 218] on span "In stock-Incoming" at bounding box center [398, 217] width 76 height 13
click at [399, 159] on p "In stock-Incoming" at bounding box center [402, 161] width 83 height 13
click at [383, 321] on span "Ready to Allocation" at bounding box center [402, 326] width 86 height 13
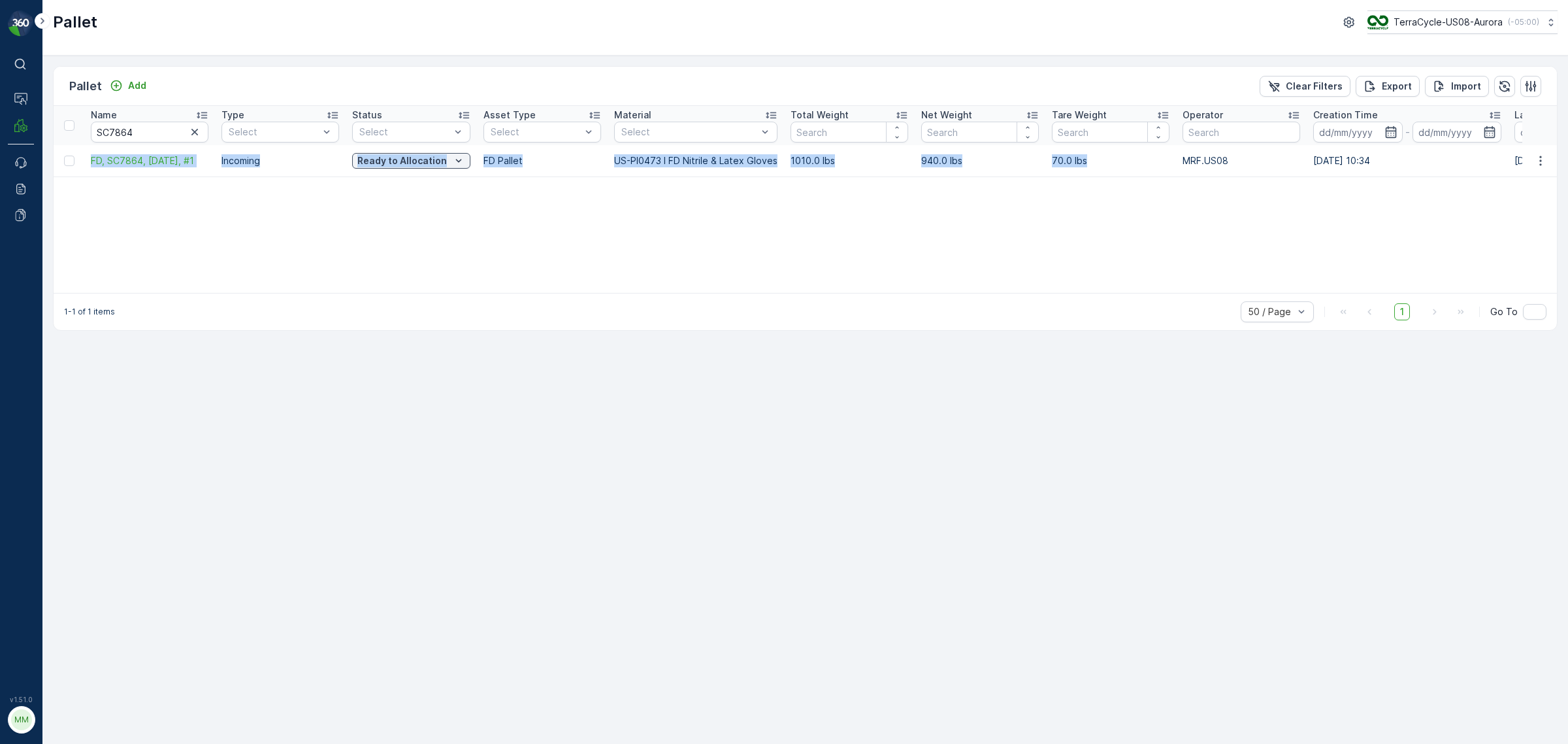
drag, startPoint x: 89, startPoint y: 162, endPoint x: 1085, endPoint y: 162, distance: 996.0
click at [1045, 162] on tr "FD, SC7864, 09/19/25, #1 Incoming Ready to Allocation FD Pallet US-PI0473 I FD …" at bounding box center [1226, 161] width 2344 height 32
copy tr "FD, SC7864, 09/19/25, #1 Incoming Ready to Allocation FD Pallet US-PI0473 I FD …"
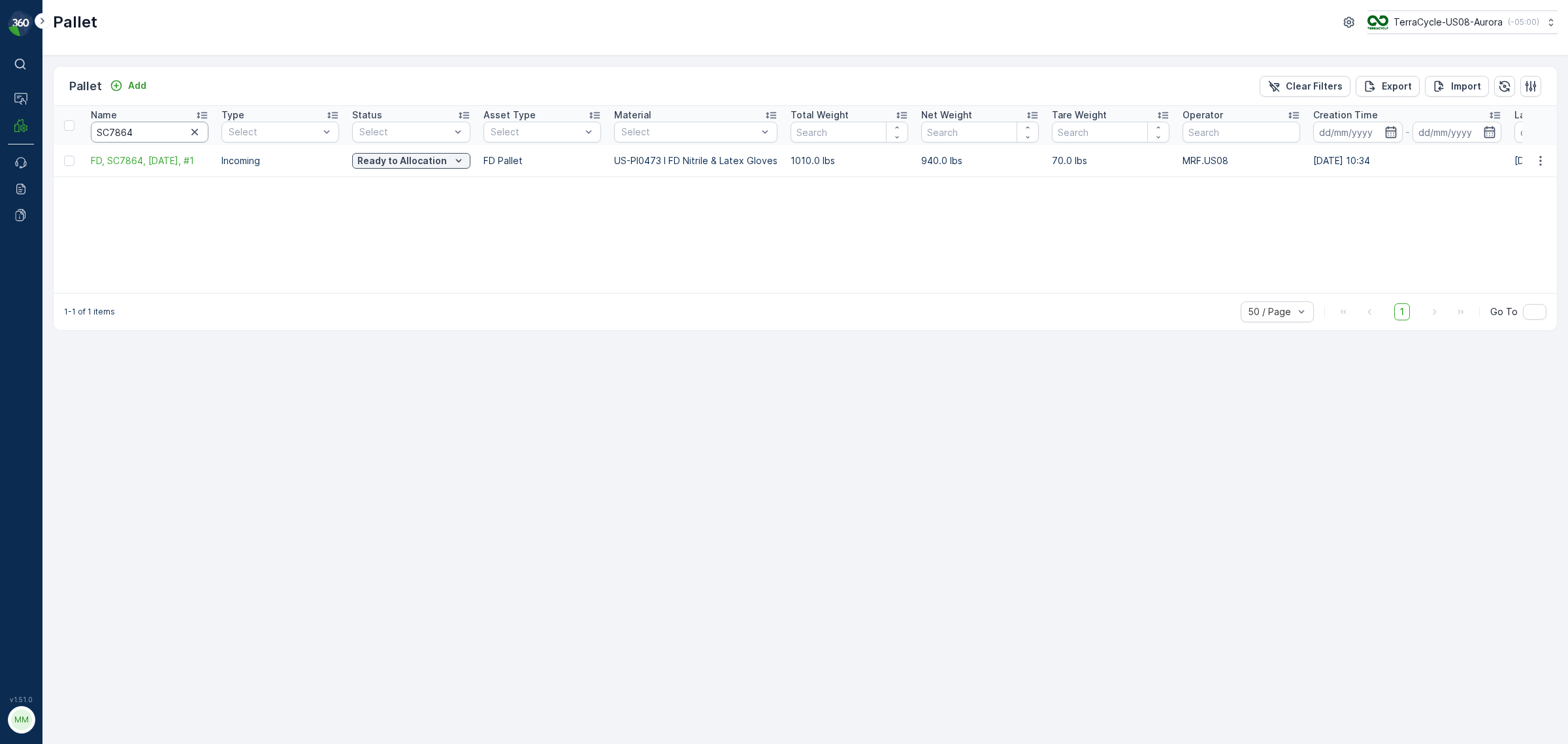
click at [138, 134] on input "SC7864" at bounding box center [150, 132] width 118 height 20
drag, startPoint x: 140, startPoint y: 131, endPoint x: 72, endPoint y: 131, distance: 68.0
click at [73, 131] on tr "Name SC7864 Type Select Status Select Asset Type Select Material Select Total W…" at bounding box center [1226, 126] width 2344 height 39
paste input "913"
type input "SC7913"
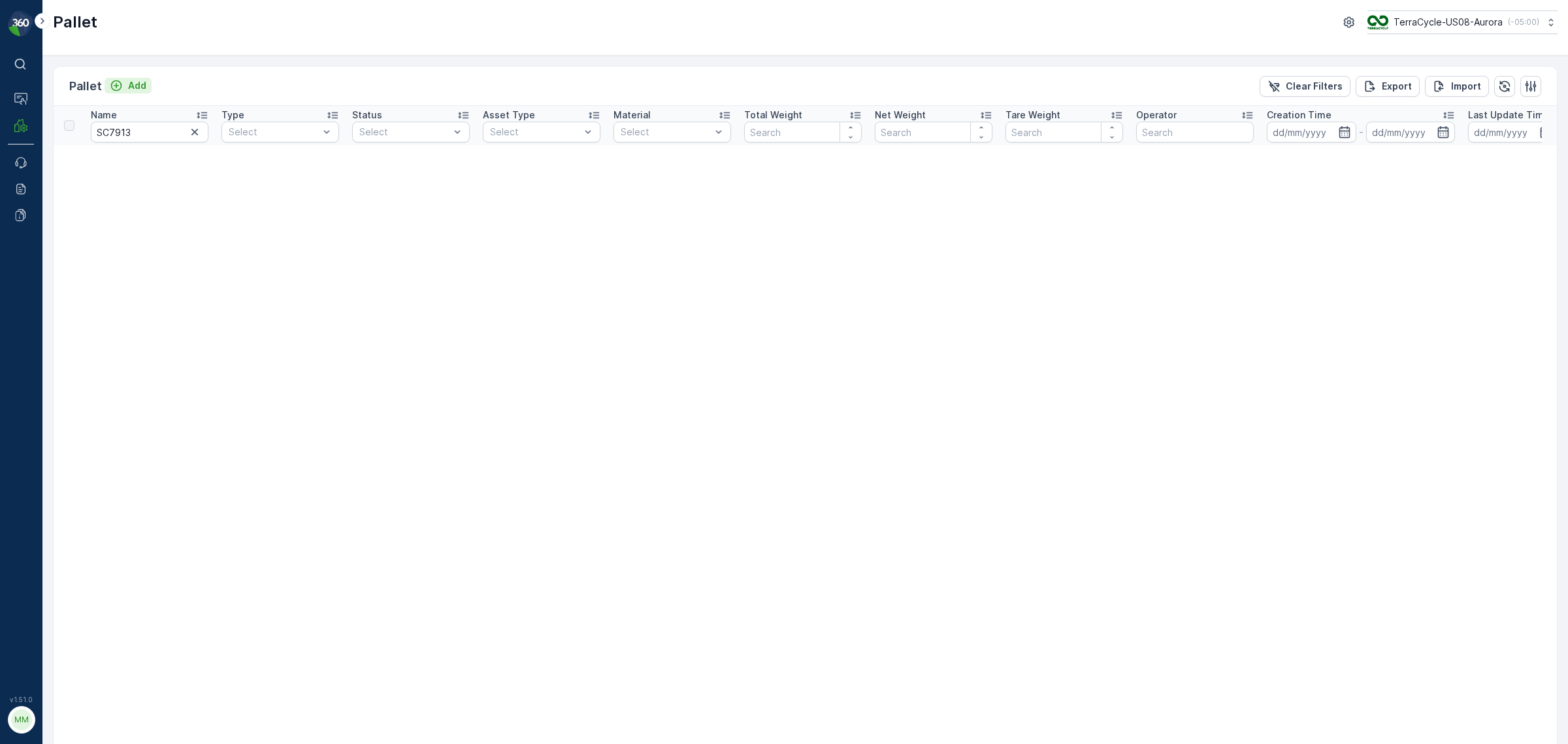
click at [135, 86] on p "Add" at bounding box center [138, 86] width 19 height 13
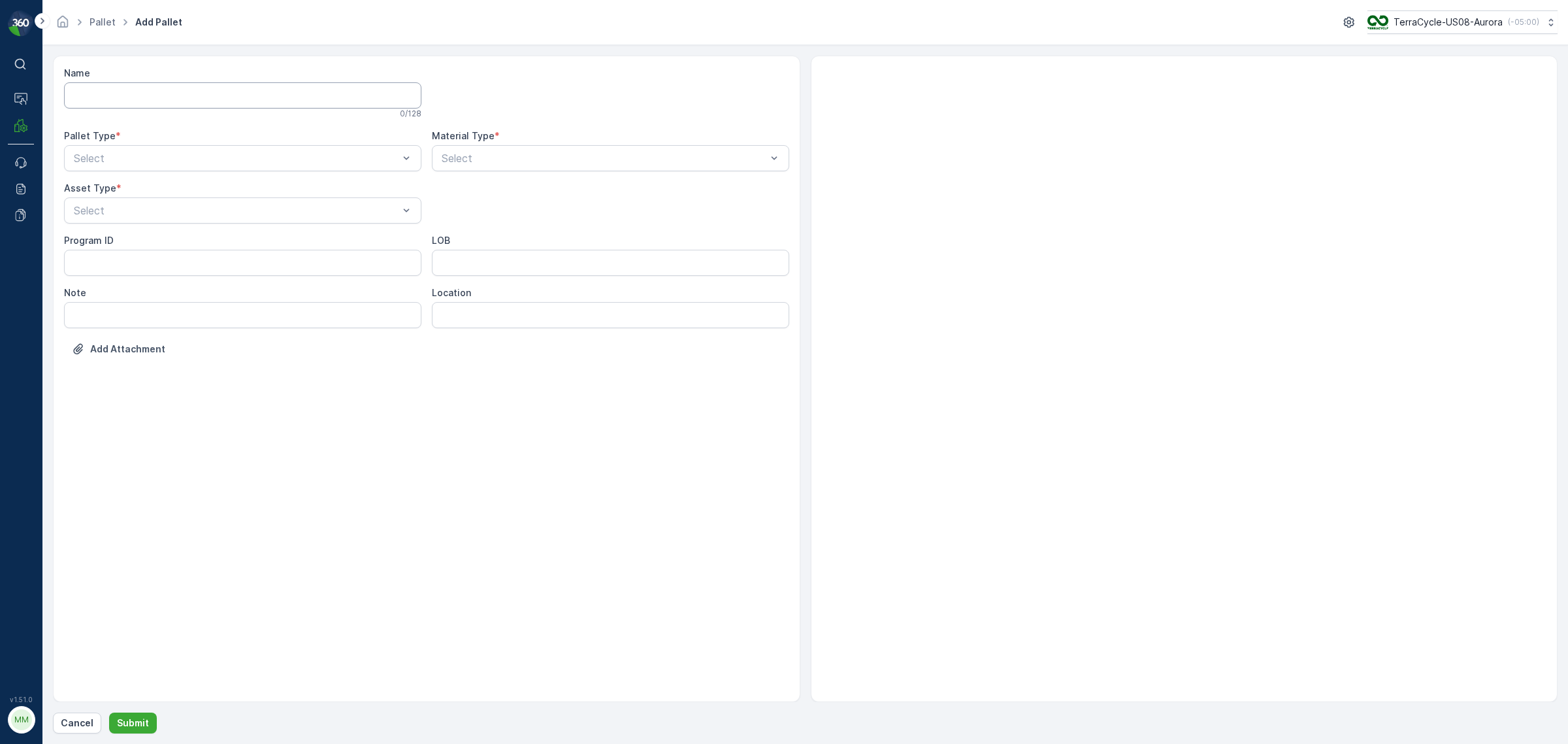
click at [132, 100] on input "Name" at bounding box center [243, 96] width 357 height 26
type input "FD, SC7913, 9/23/25, #1"
click at [128, 185] on div "Incoming" at bounding box center [243, 193] width 357 height 22
click at [115, 355] on span "FD Pallet" at bounding box center [94, 356] width 45 height 12
click at [142, 263] on ID "Program ID" at bounding box center [243, 265] width 357 height 26
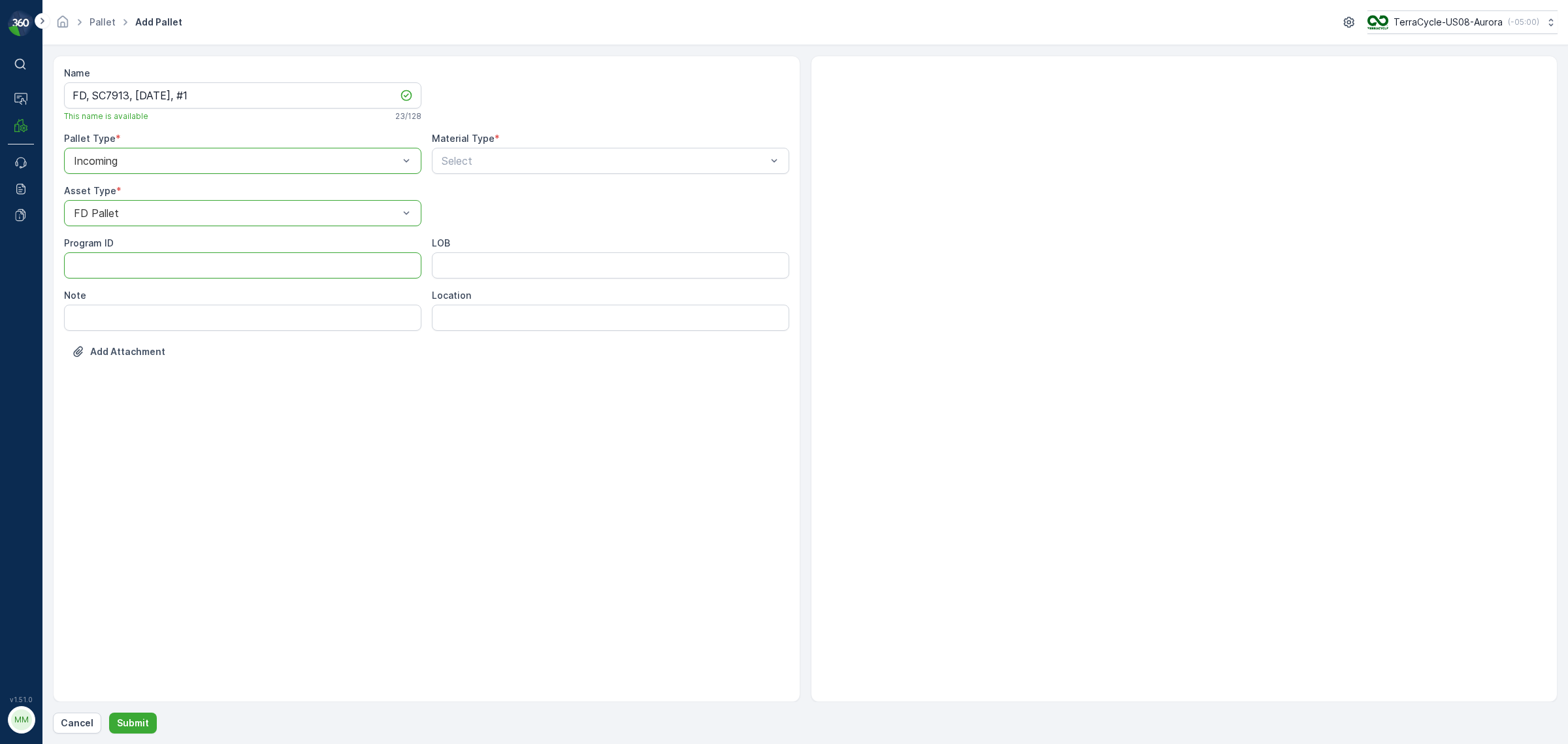
paste ID "F-C27610"
type ID "F-C27610"
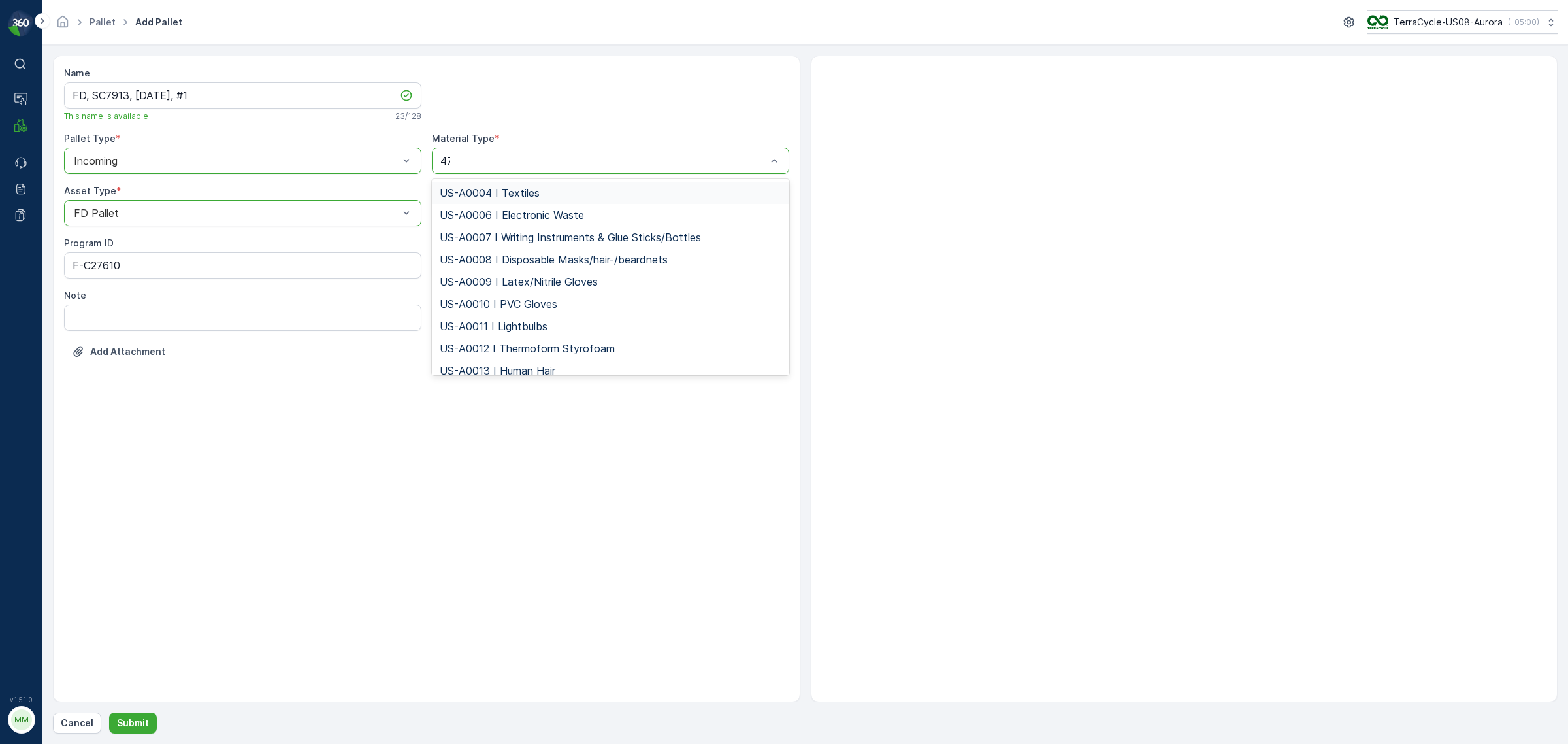
type input "473"
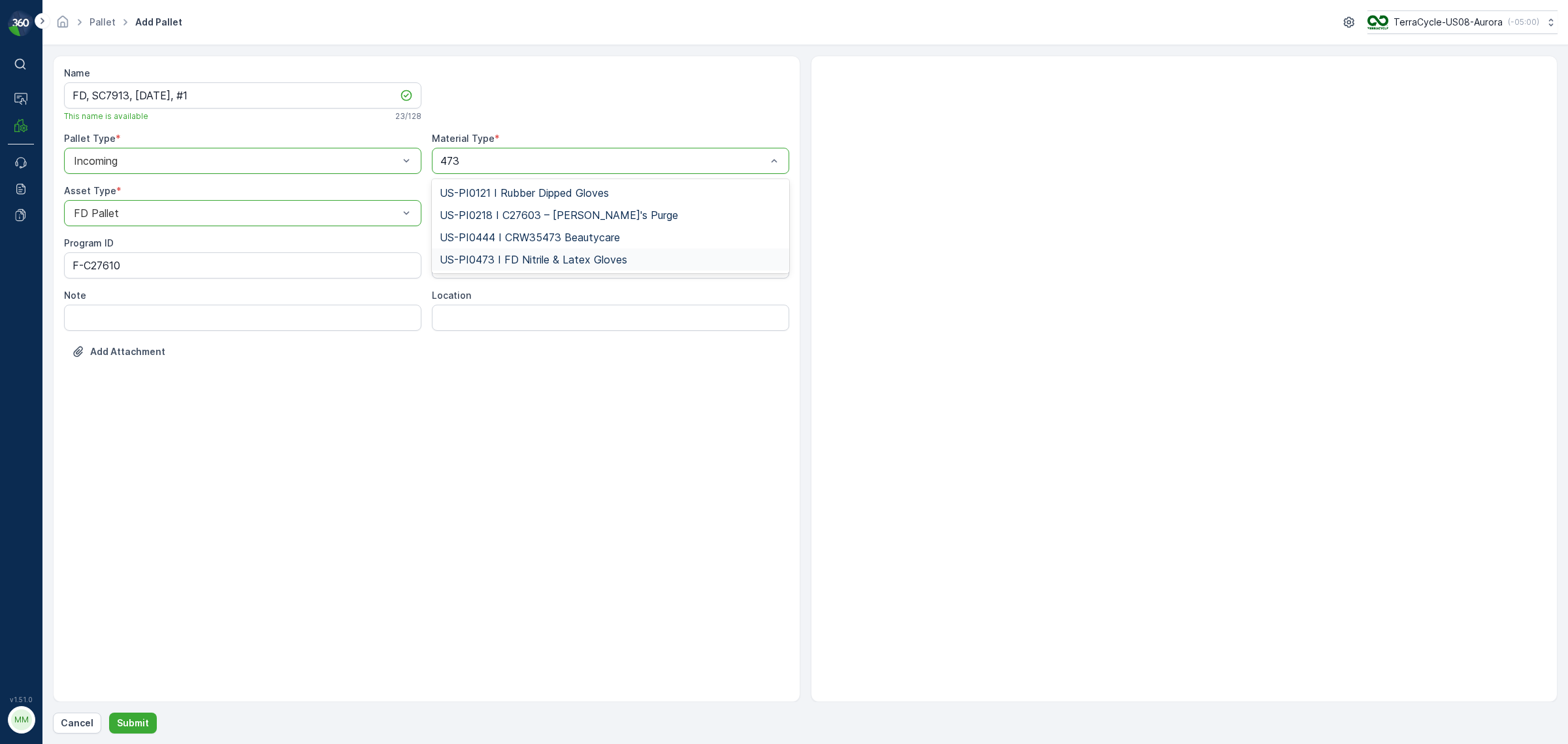
click at [522, 256] on span "US-PI0473 I FD Nitrile & Latex Gloves" at bounding box center [534, 259] width 188 height 12
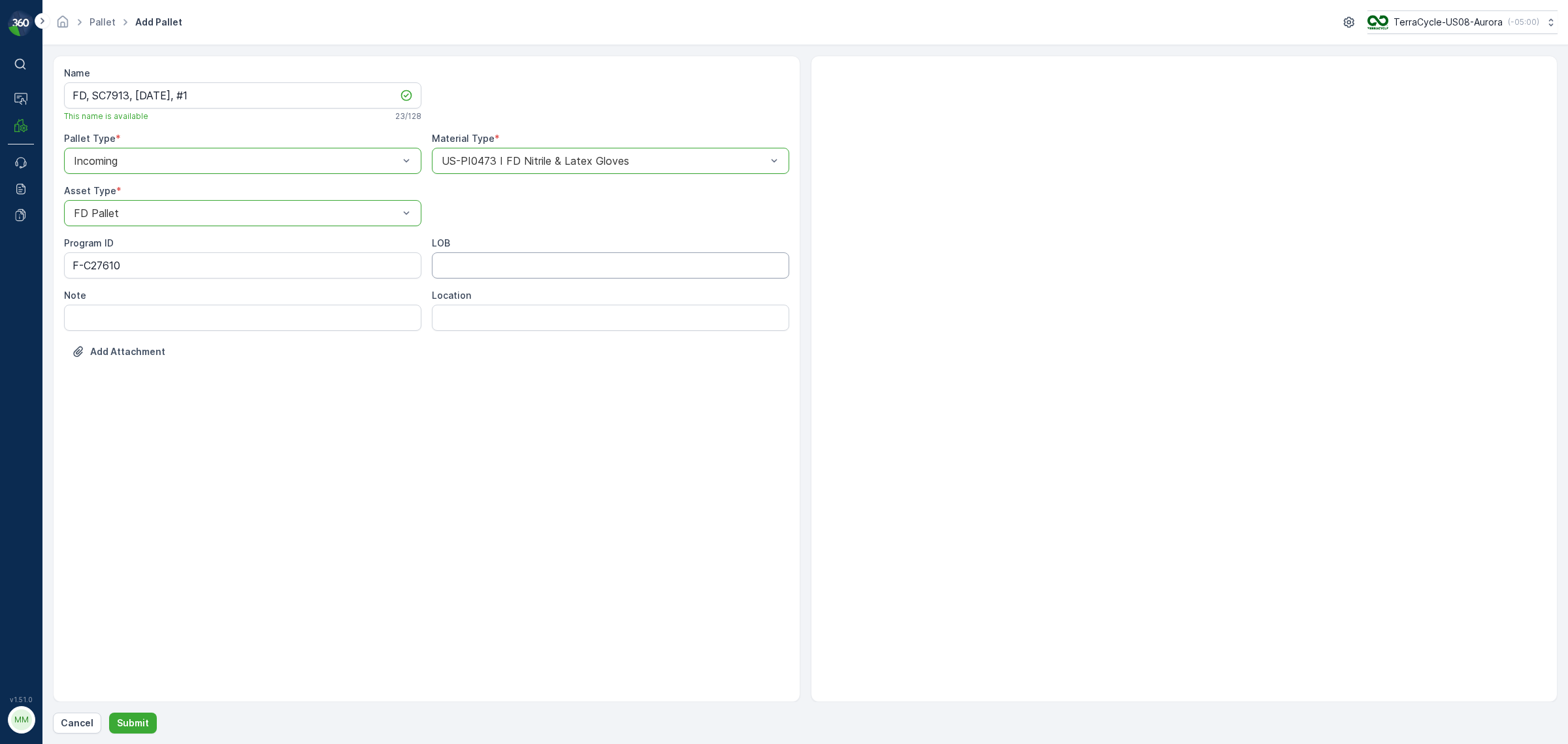
click at [468, 270] on input "LOB" at bounding box center [611, 265] width 357 height 26
type input "MAT"
drag, startPoint x: 157, startPoint y: 96, endPoint x: 149, endPoint y: 94, distance: 8.2
click at [149, 94] on input "FD, SC7913, 9/23/25, #1" at bounding box center [243, 96] width 357 height 26
type input "FD, SC7913, [DATE], #1"
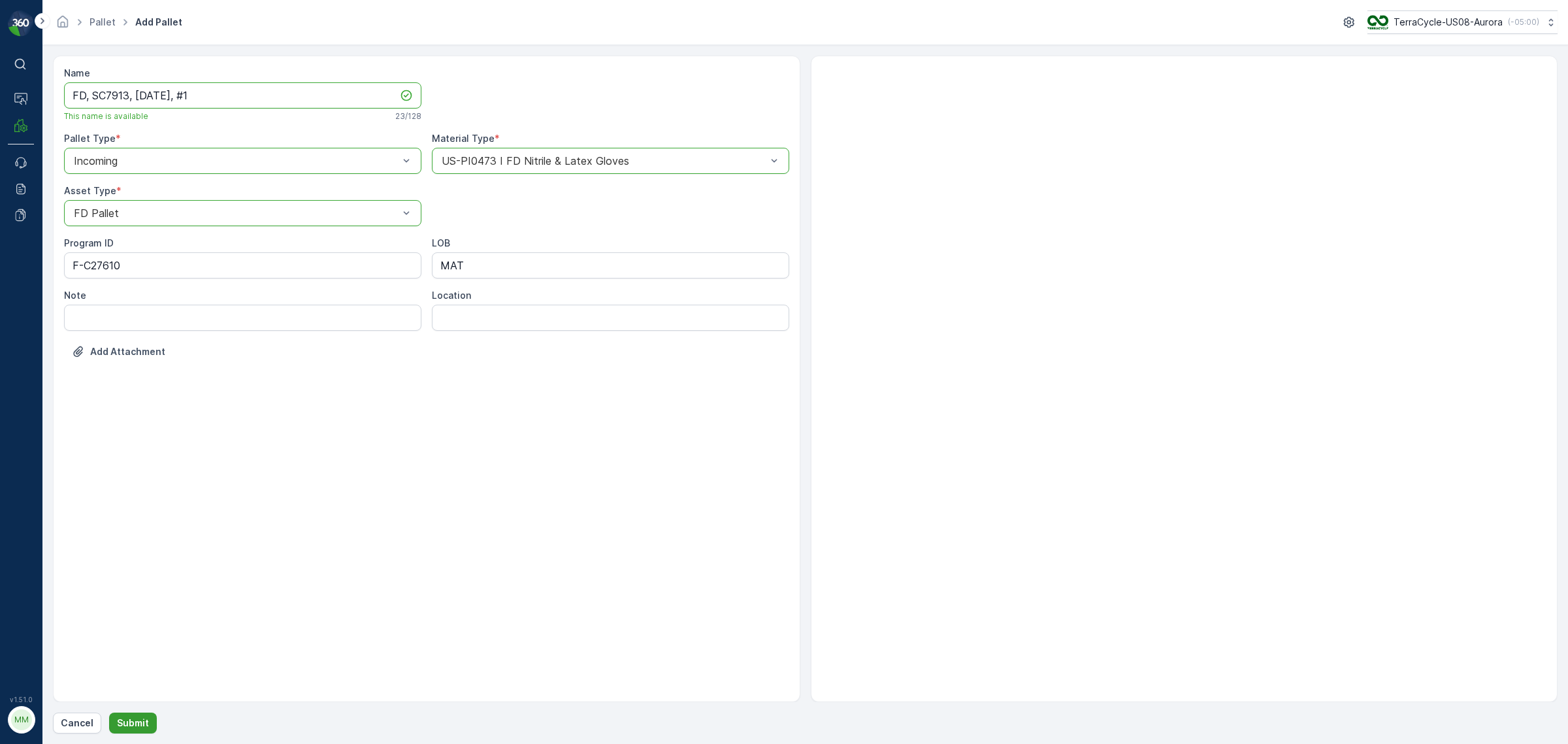
click at [129, 450] on p "Submit" at bounding box center [133, 723] width 32 height 13
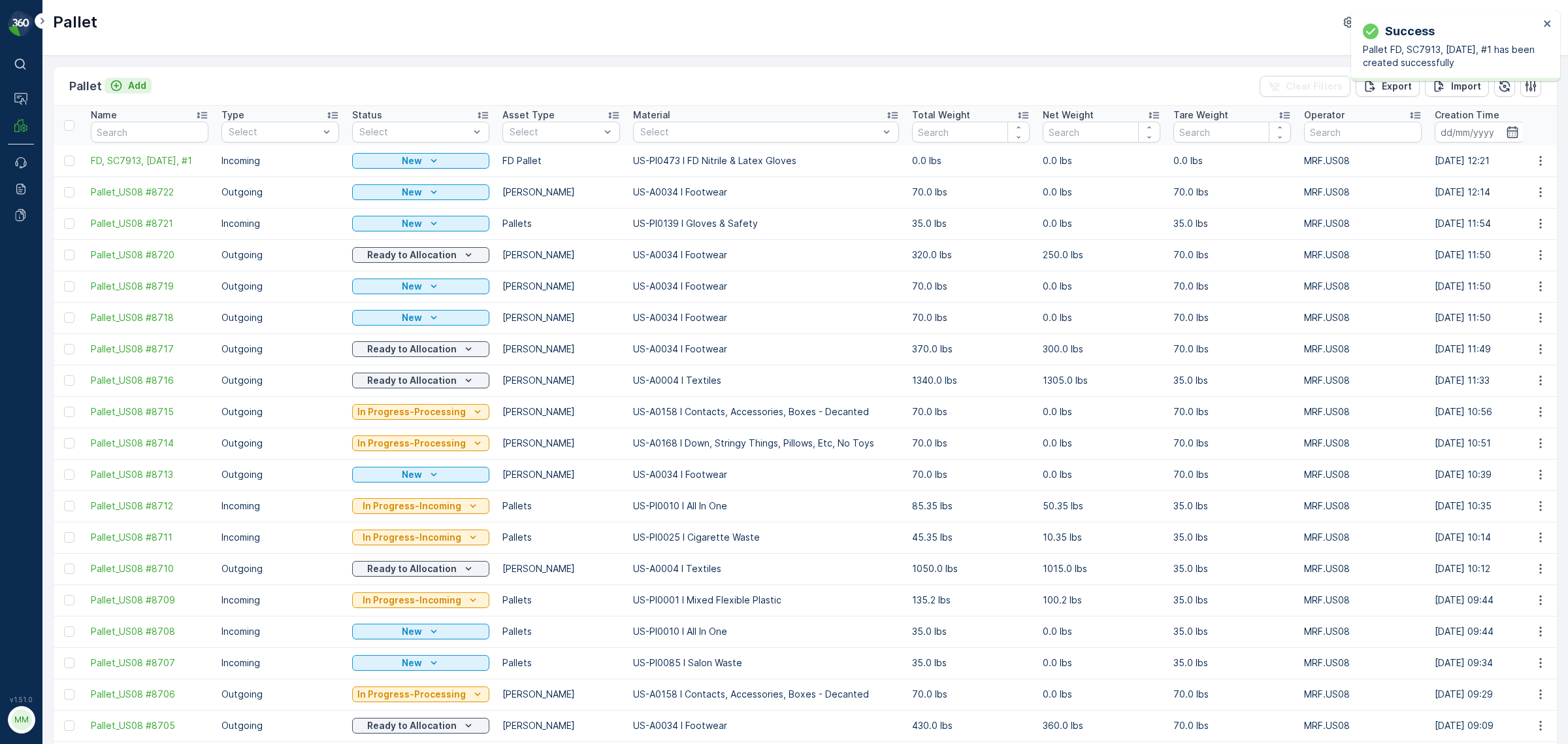
click at [132, 80] on p "Add" at bounding box center [138, 86] width 19 height 13
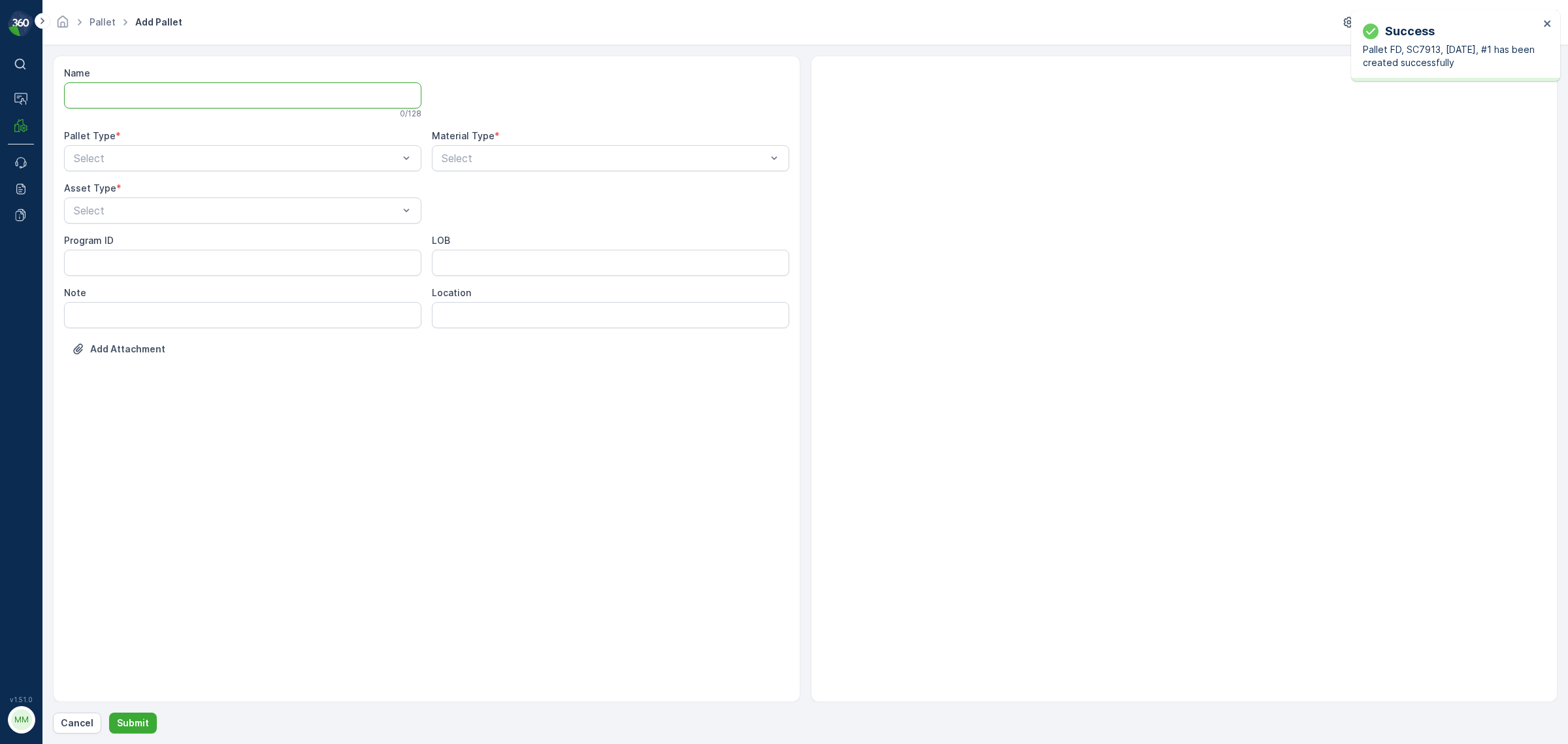
click at [146, 99] on input "Name" at bounding box center [243, 96] width 357 height 26
paste input "SC7877 09/26/25"
click at [142, 93] on input "FD, SC7877 09/26/25, #1" at bounding box center [243, 96] width 357 height 26
type input "FD, SC7877, [DATE], #1"
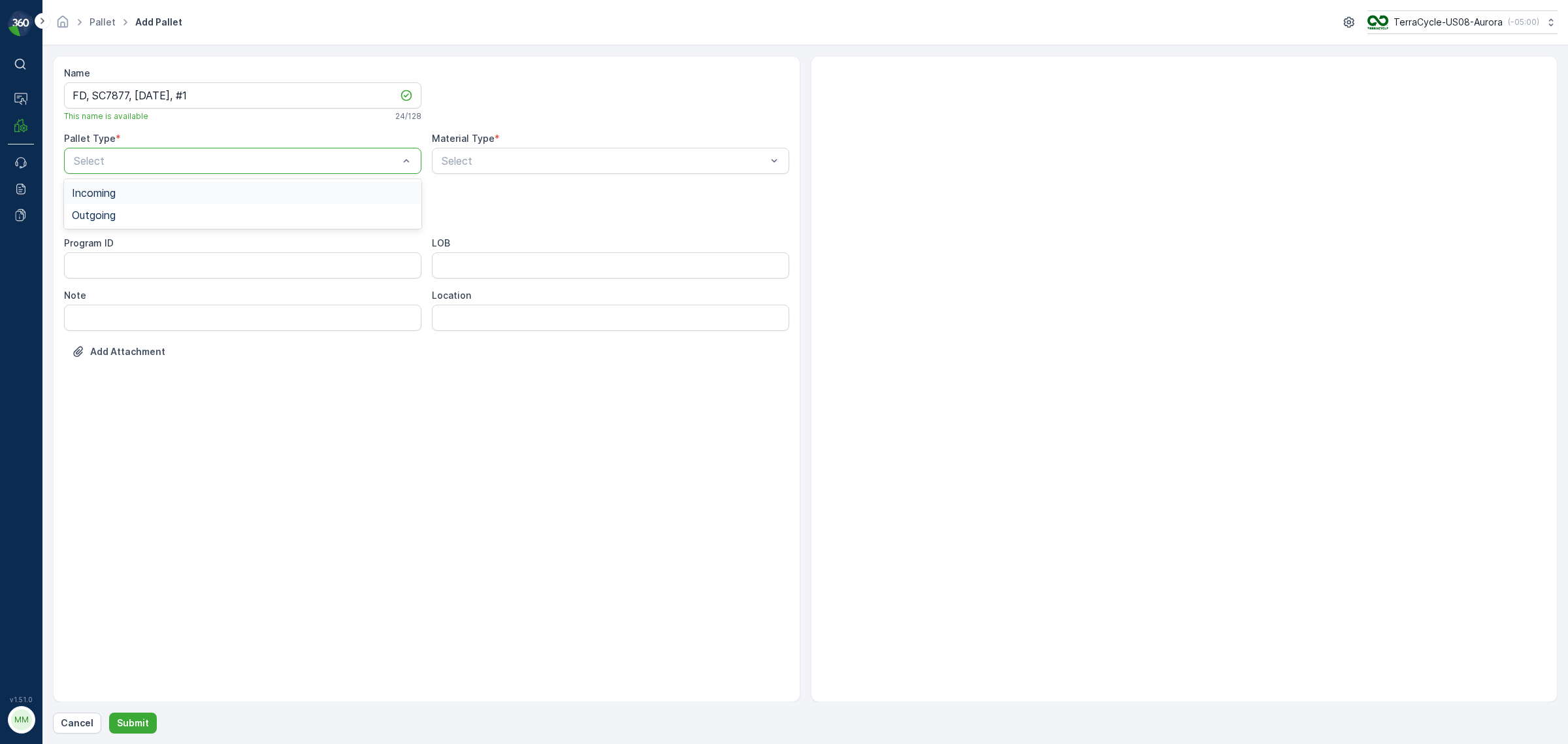
click at [108, 194] on span "Incoming" at bounding box center [93, 193] width 44 height 12
click at [86, 357] on span "FD Pallet" at bounding box center [94, 356] width 45 height 12
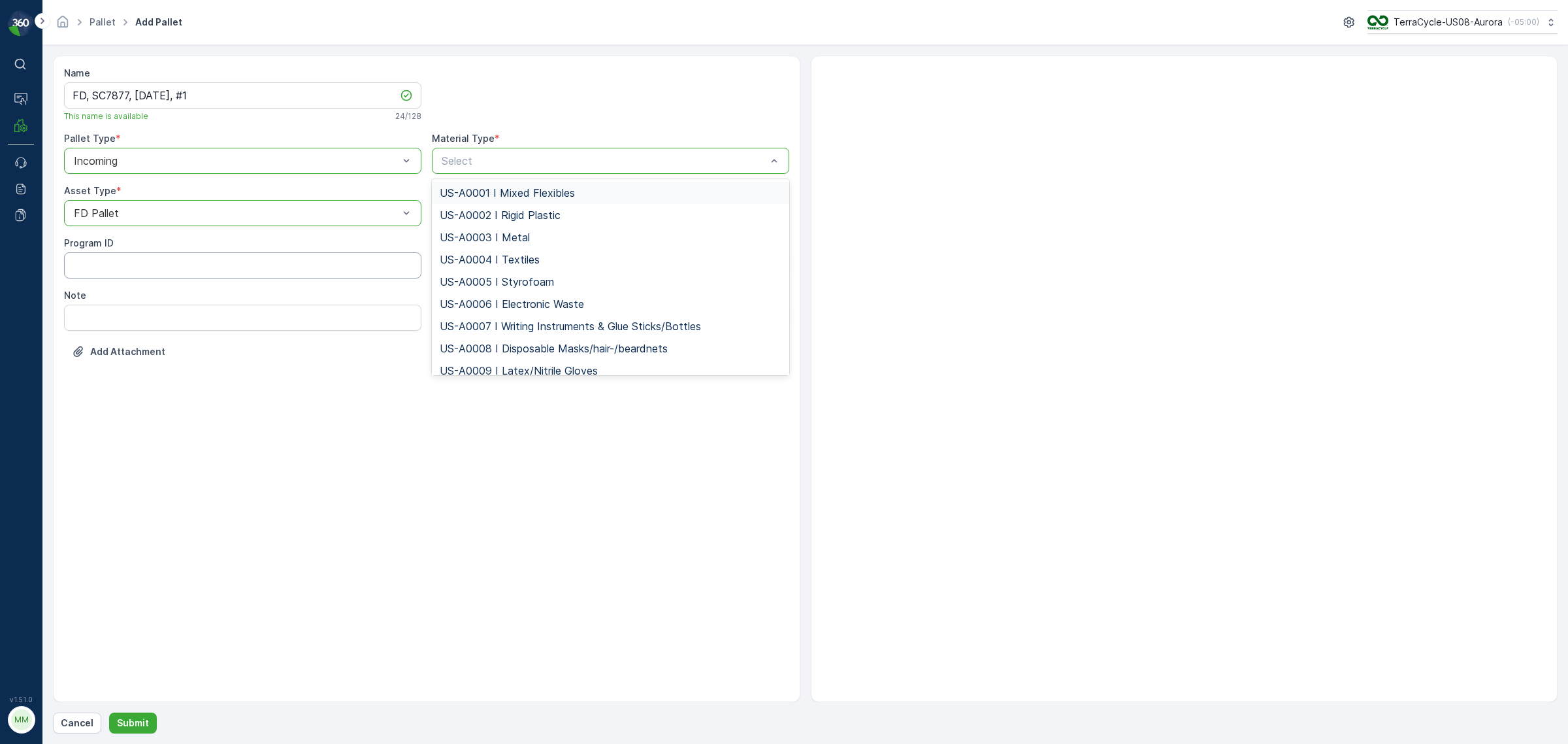
click at [185, 270] on ID "Program ID" at bounding box center [243, 265] width 357 height 26
type input "US-PI0492 I FD Rigid Plastics"
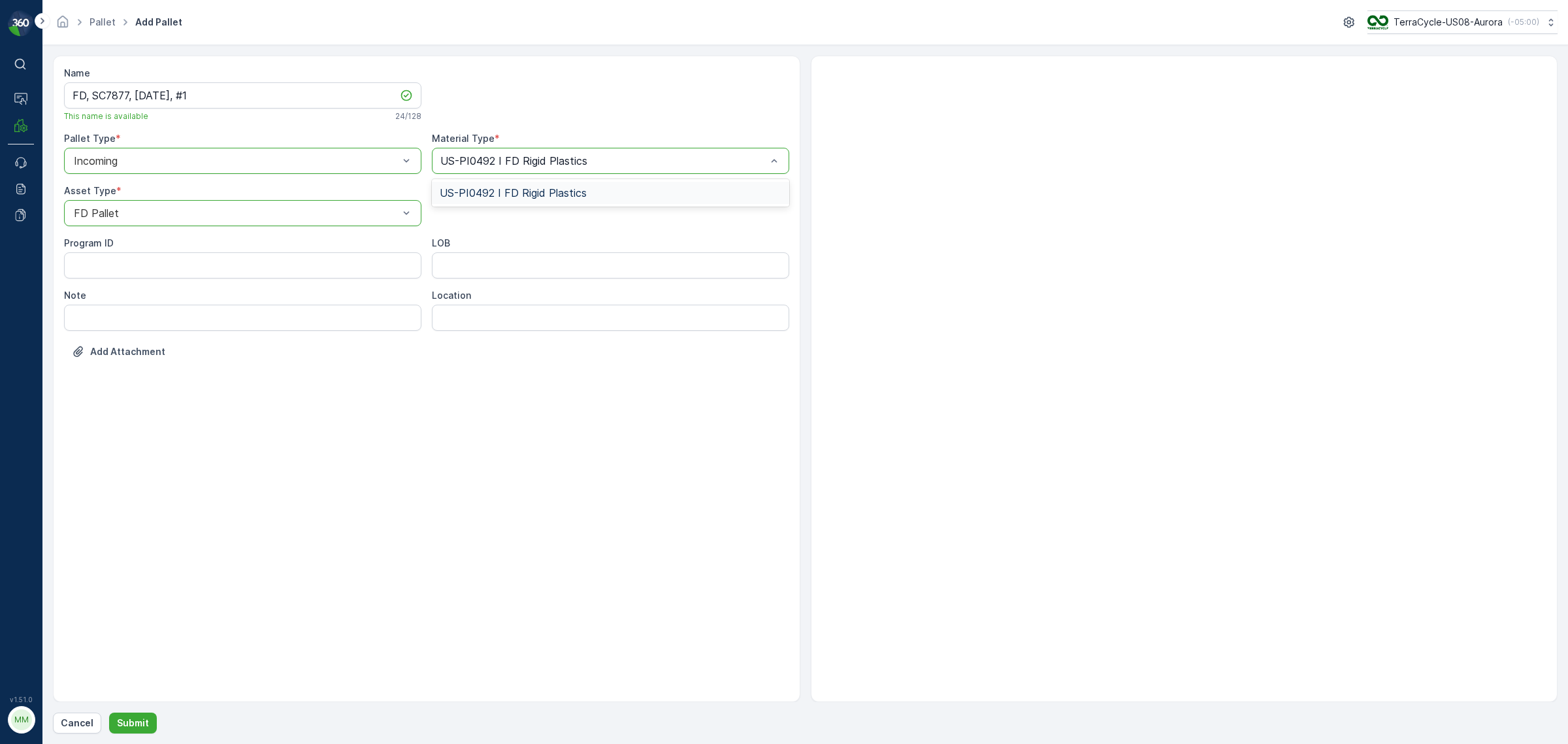
click at [509, 188] on span "US-PI0492 I FD Rigid Plastics" at bounding box center [513, 193] width 147 height 12
click at [144, 260] on ID "Program ID" at bounding box center [243, 265] width 357 height 26
paste ID "F-CRW35240"
type ID "F-CRW35240"
click at [497, 254] on input "LOB" at bounding box center [611, 265] width 357 height 26
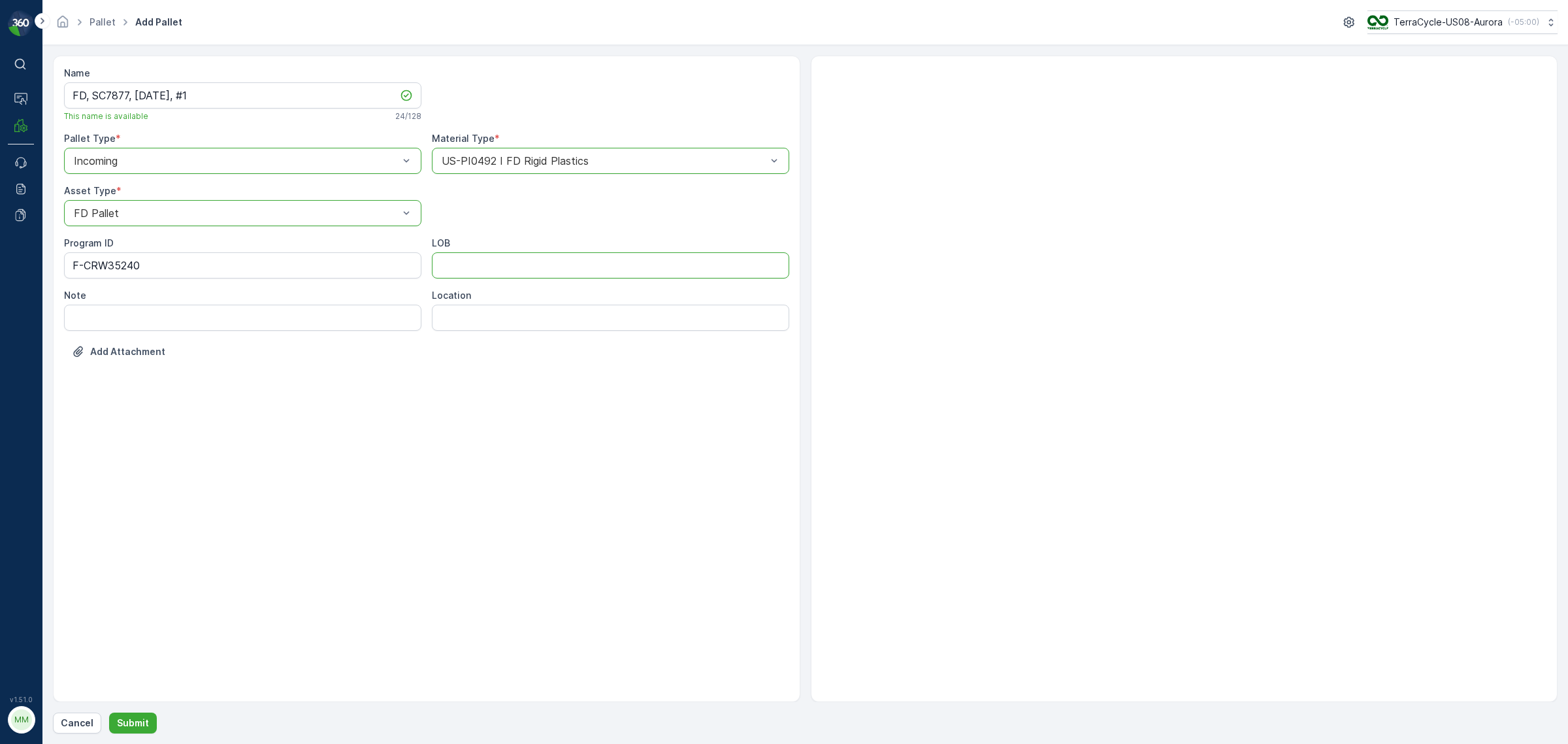
type input "MAT"
click at [122, 450] on p "Submit" at bounding box center [133, 723] width 32 height 13
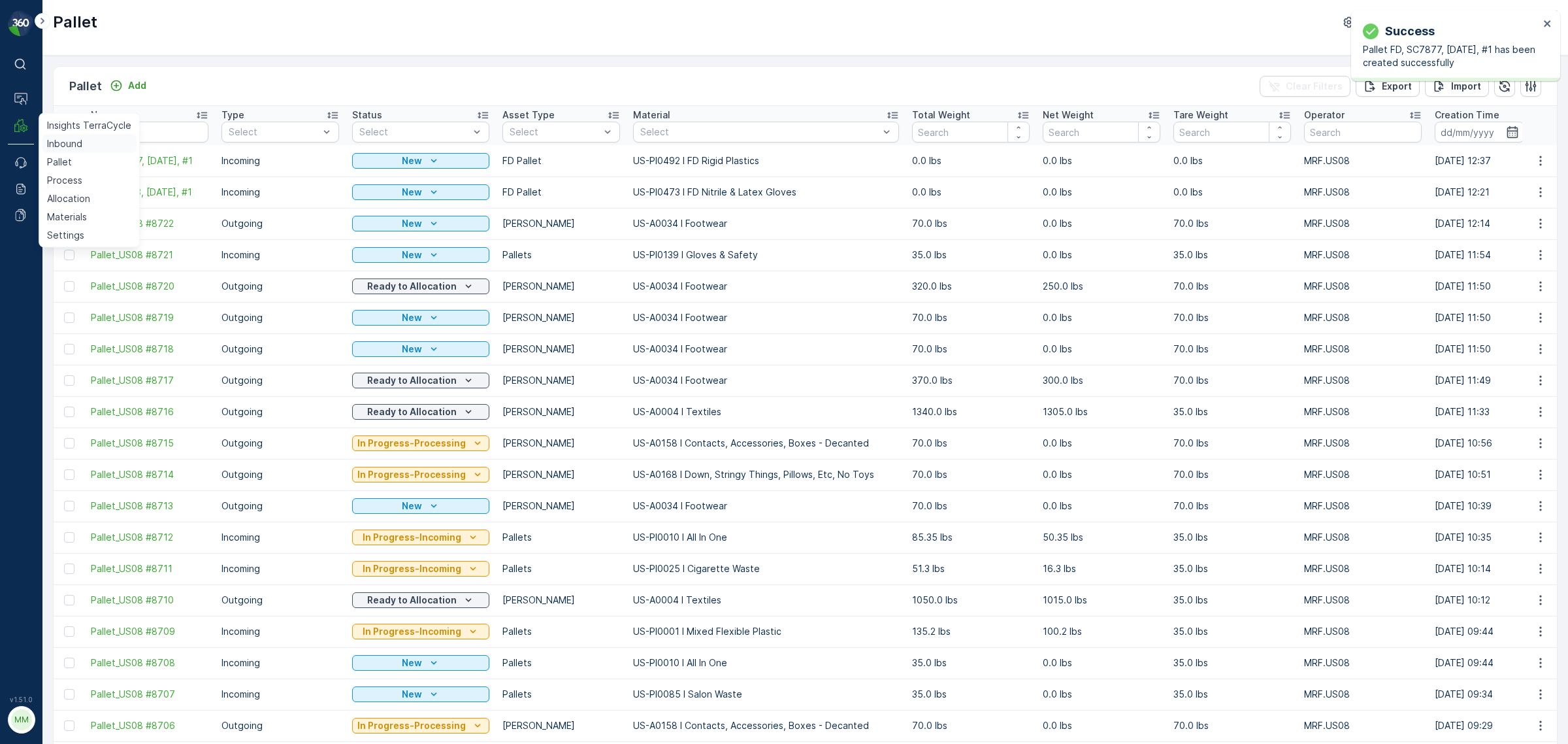
click at [51, 140] on p "Inbound" at bounding box center [65, 144] width 35 height 13
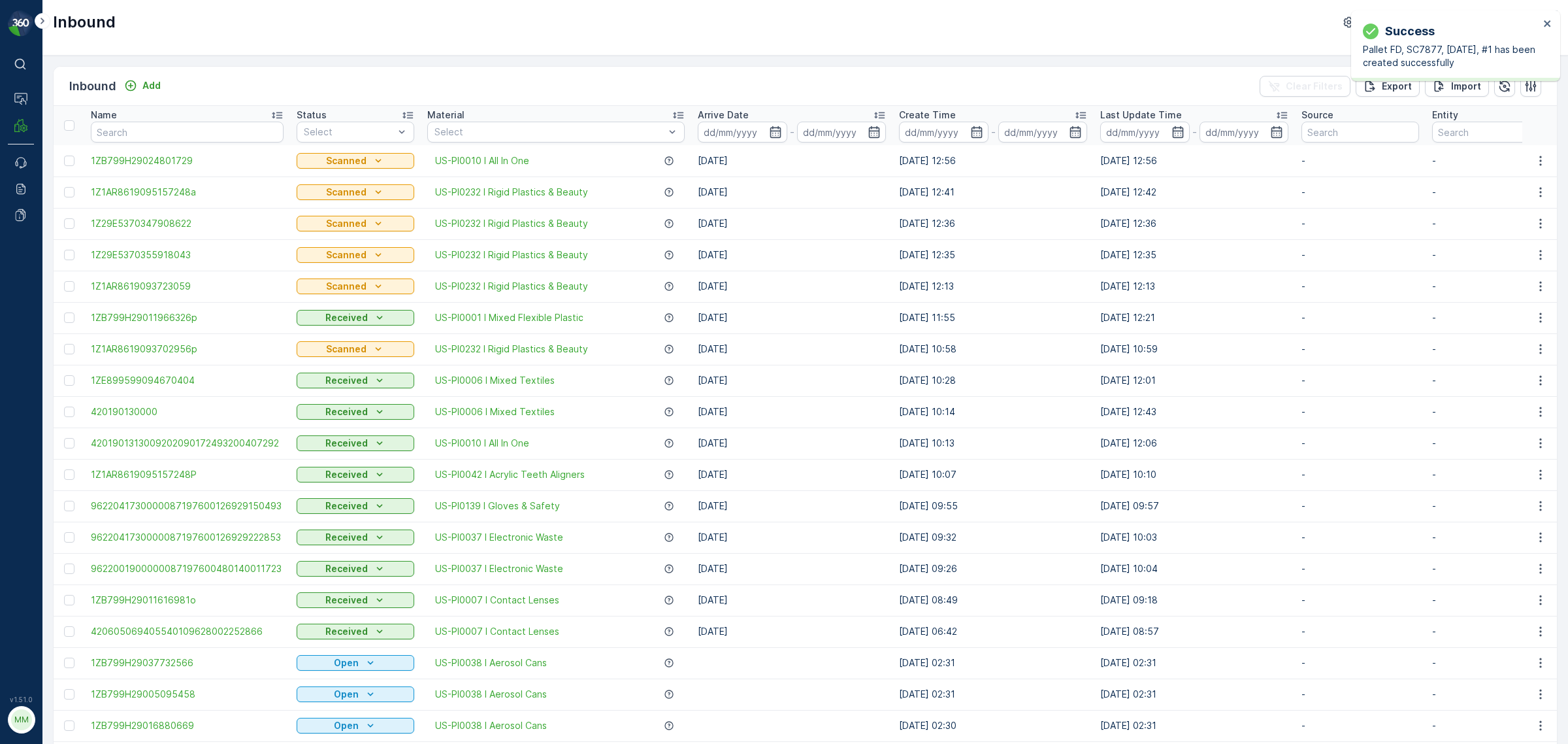
click at [113, 133] on input "text" at bounding box center [187, 132] width 192 height 20
paste input "1730796043118525"
type input "1730796043118525"
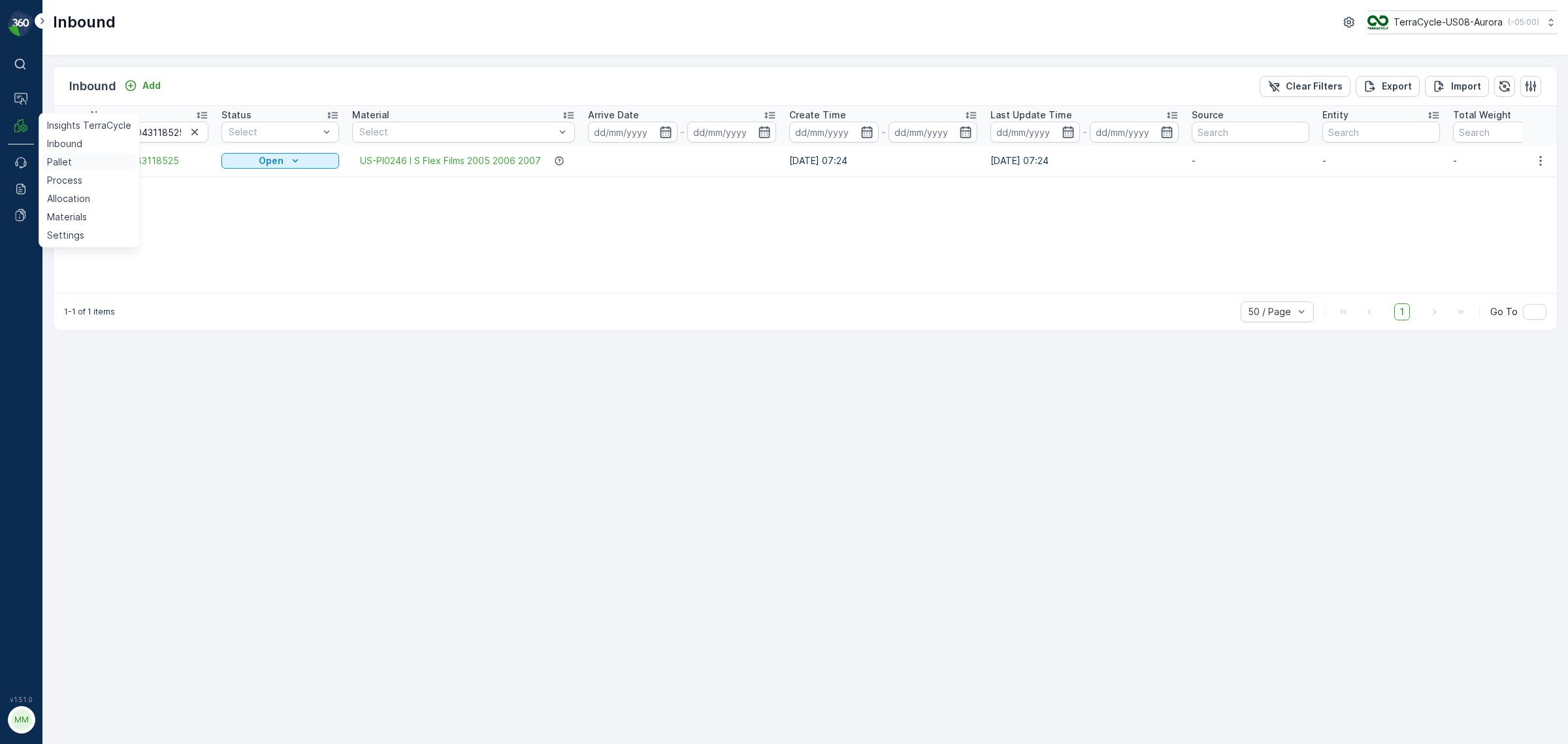
click at [67, 155] on p "Pallet" at bounding box center [59, 162] width 25 height 13
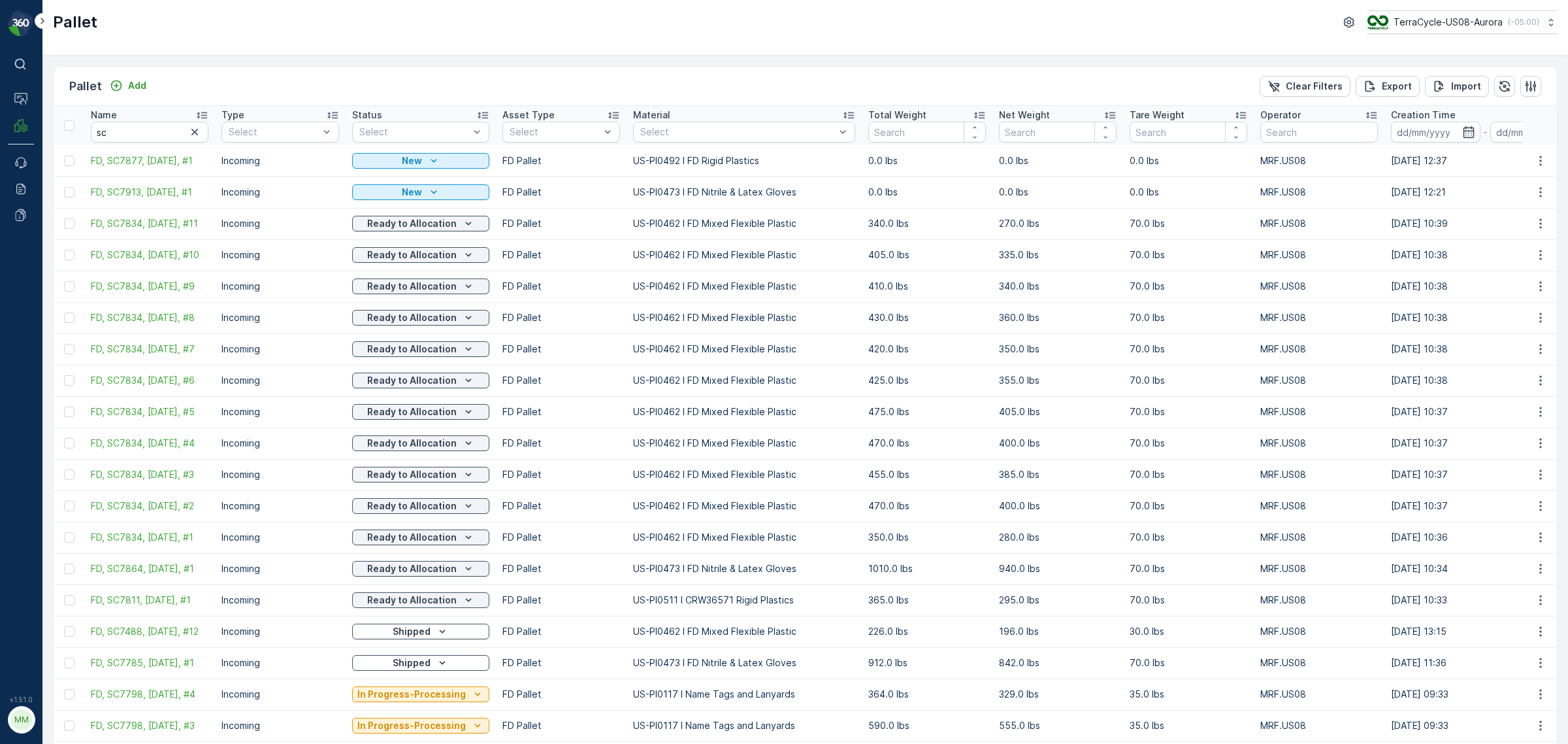
click at [145, 123] on input "sc" at bounding box center [150, 132] width 118 height 20
type input "sc2206"
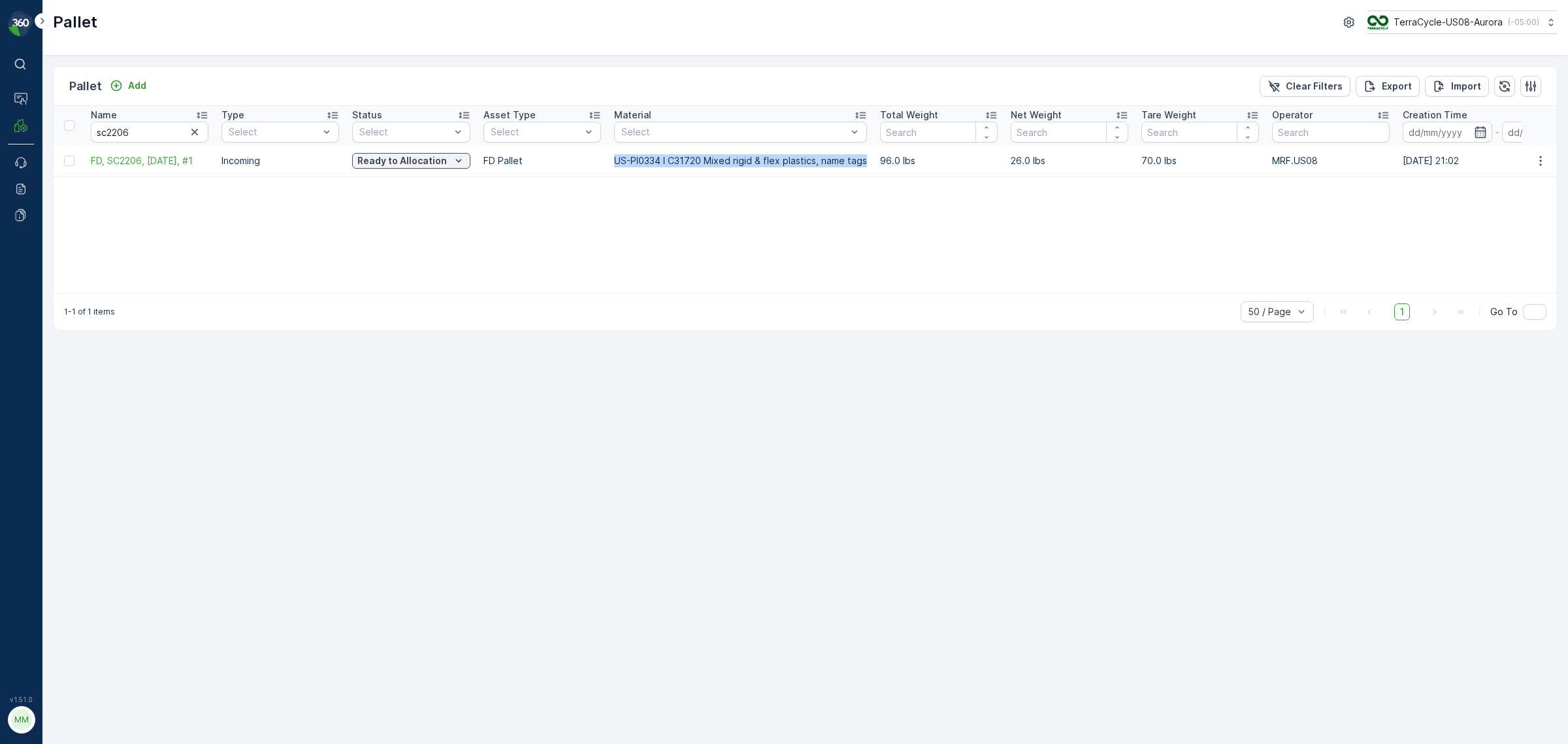
drag, startPoint x: 605, startPoint y: 158, endPoint x: 863, endPoint y: 162, distance: 258.0
click at [863, 162] on tr "FD, SC2206, 08/30/24, #1 Incoming Ready to Allocation FD Pallet US-PI0334 I C31…" at bounding box center [1271, 161] width 2433 height 32
click at [166, 160] on span "FD, SC2206, 08/30/24, #1" at bounding box center [150, 161] width 118 height 13
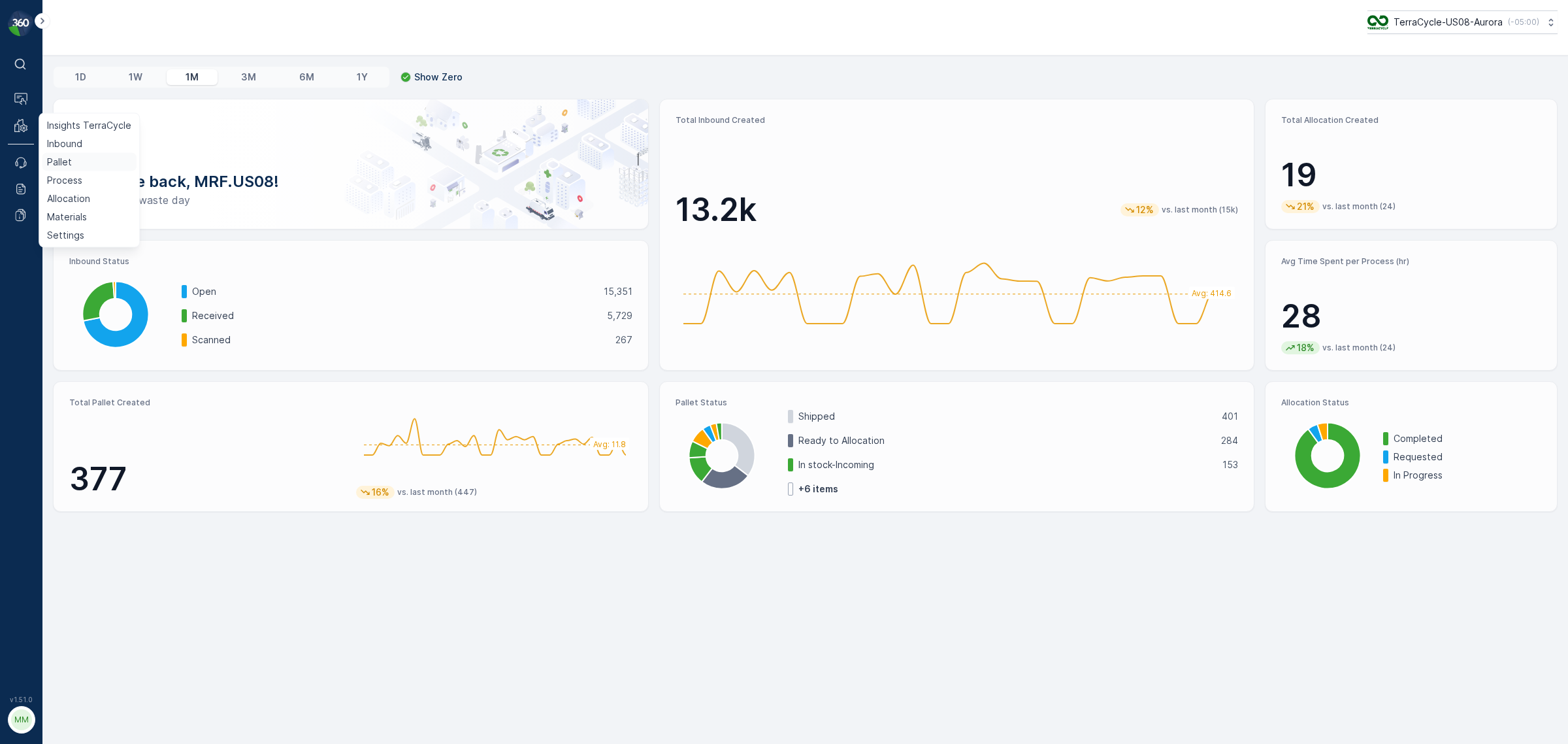
click at [63, 159] on p "Pallet" at bounding box center [59, 162] width 25 height 13
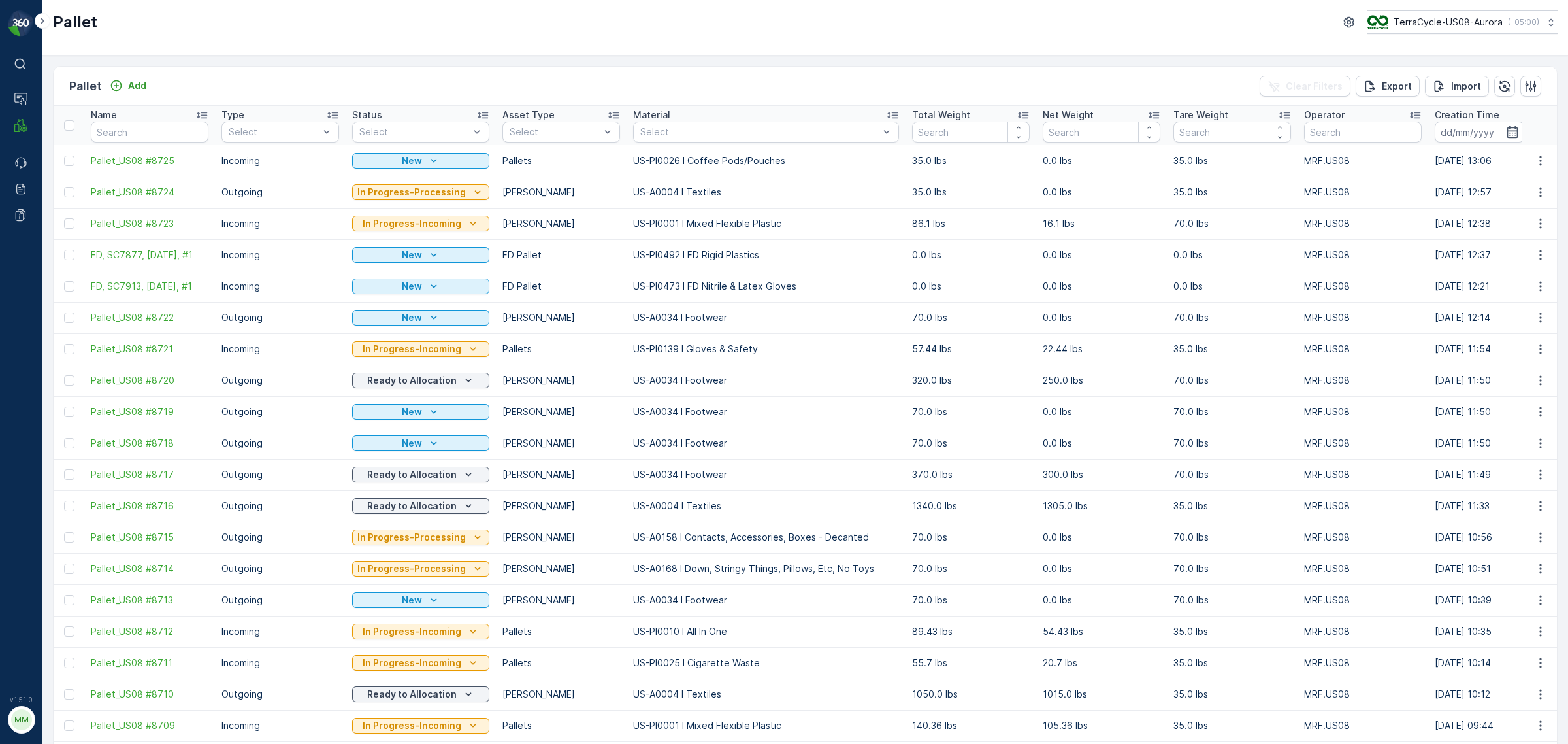
click at [122, 132] on input "text" at bounding box center [150, 132] width 118 height 20
type input "sc7798"
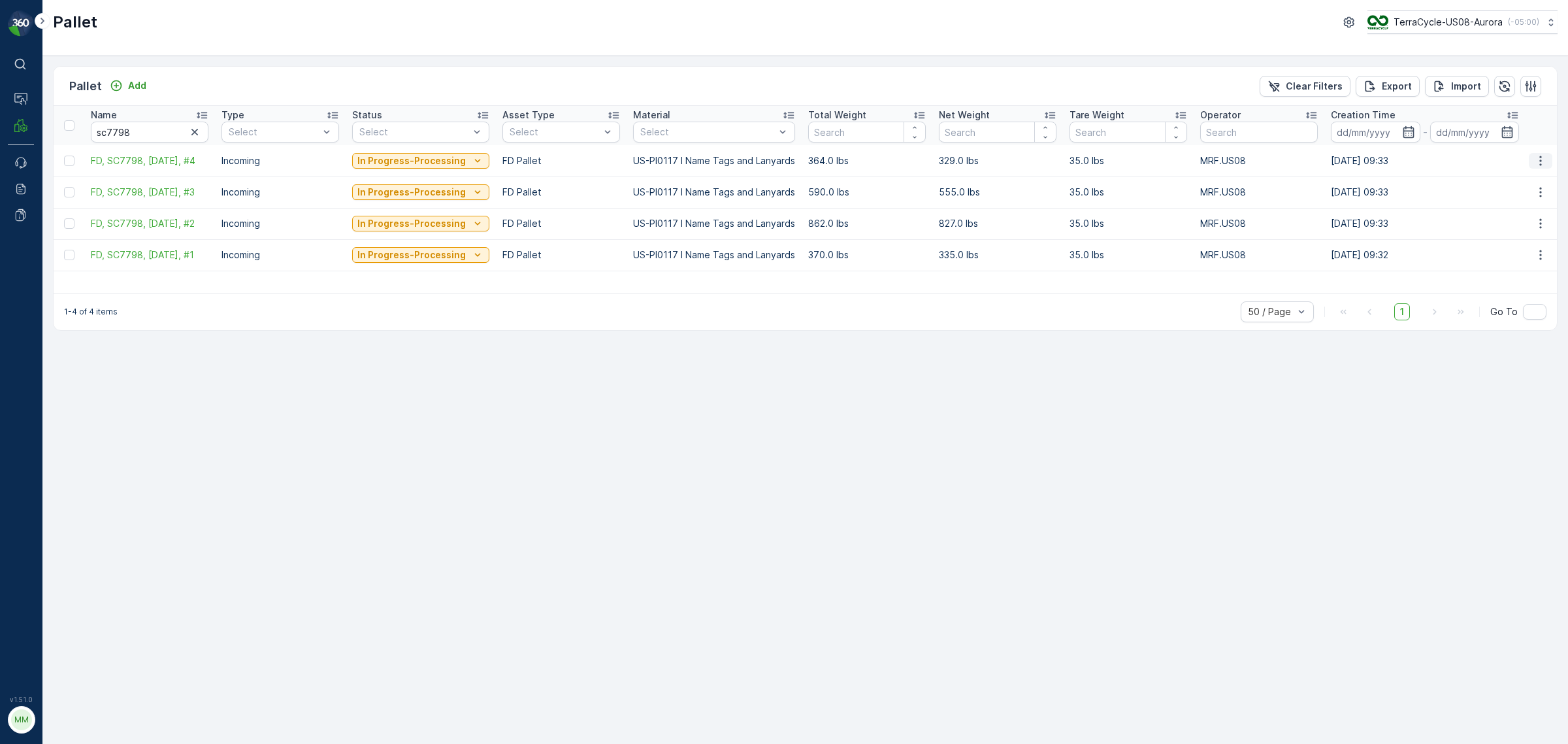
click at [1538, 157] on icon "button" at bounding box center [1540, 161] width 13 height 13
click at [1511, 219] on span "Duplicate Pallet" at bounding box center [1522, 217] width 70 height 13
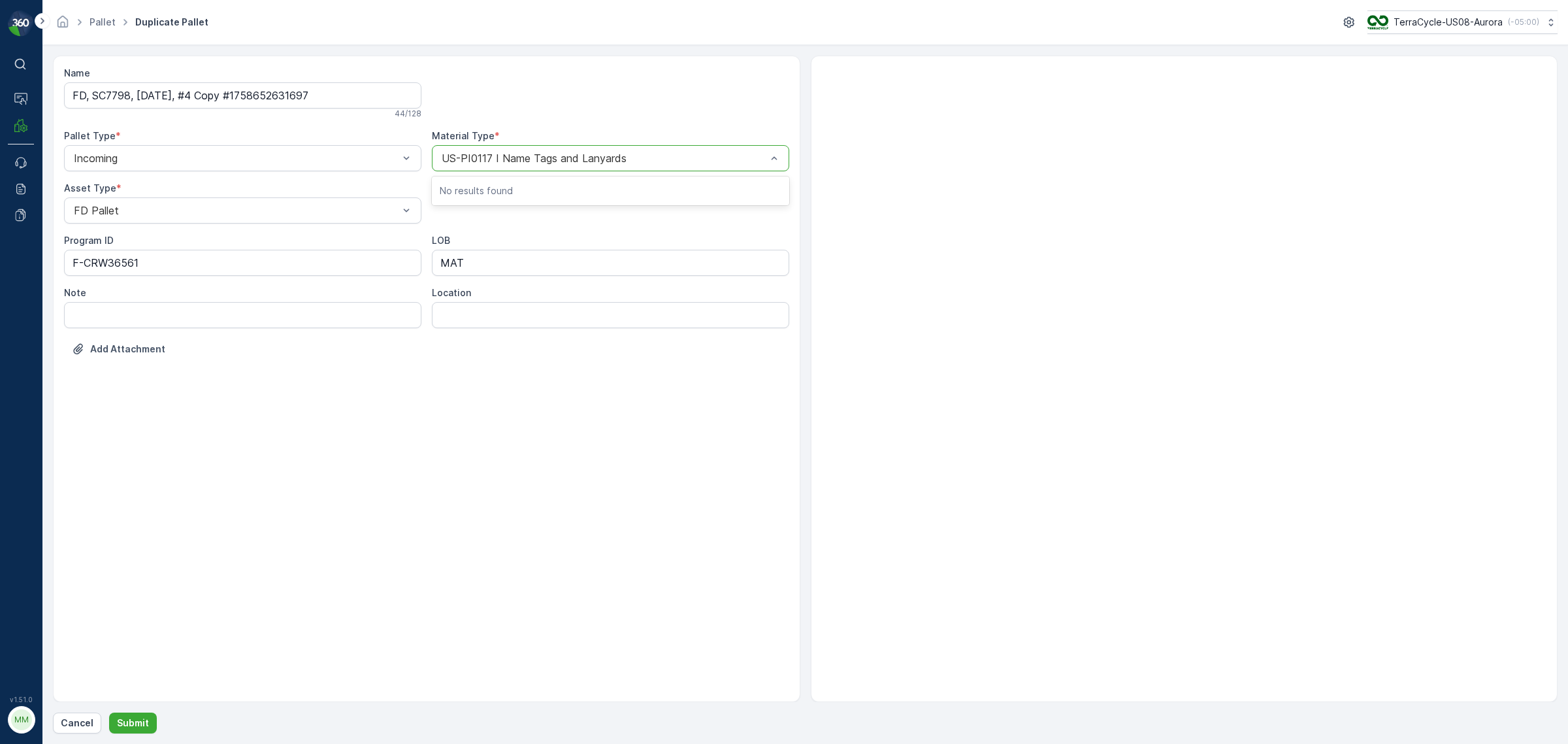
click at [501, 157] on div at bounding box center [604, 158] width 327 height 12
drag, startPoint x: 155, startPoint y: 266, endPoint x: 47, endPoint y: 257, distance: 108.4
click at [47, 257] on form "Name FD, SC7798, [DATE], #4 Copy #1758652631697 44 / 128 Pallet Type * Incoming…" at bounding box center [805, 393] width 1525 height 698
type ID "7798"
drag, startPoint x: 109, startPoint y: 259, endPoint x: -14, endPoint y: 242, distance: 124.2
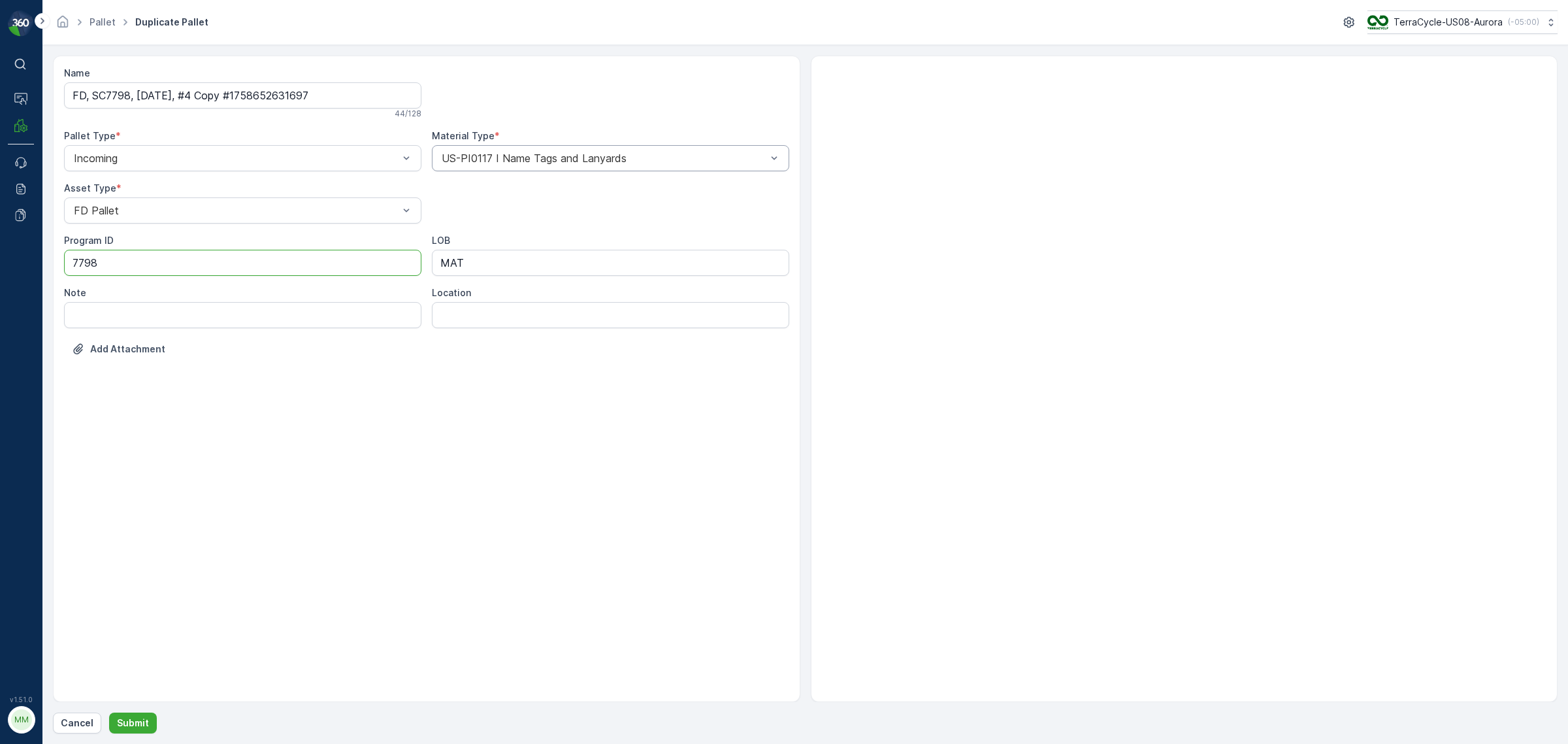
click at [0, 242] on html "⌘B Operations MRF Events Reports Documents v 1.51.0 MM MRF.US08 Pallet Duplicat…" at bounding box center [784, 372] width 1568 height 744
